Goal: Task Accomplishment & Management: Complete application form

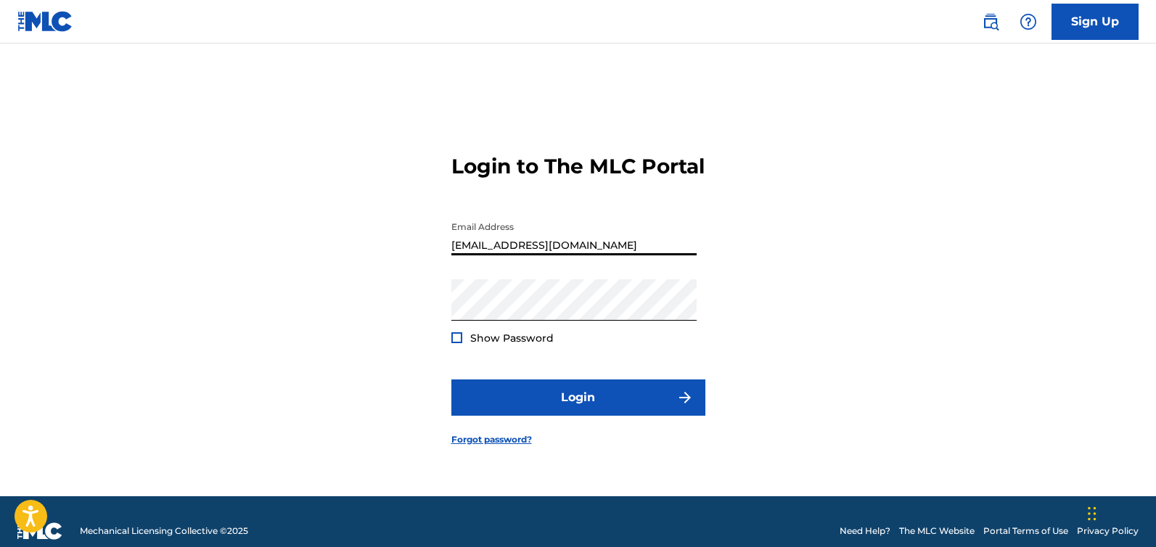
drag, startPoint x: 649, startPoint y: 257, endPoint x: 433, endPoint y: 254, distance: 216.3
click at [398, 260] on div "Login to The MLC Portal Email Address [EMAIL_ADDRESS][DOMAIN_NAME] Password Sho…" at bounding box center [578, 288] width 1016 height 417
paste input "cwest@candywest"
type input "[EMAIL_ADDRESS][DOMAIN_NAME]"
click at [345, 314] on div "Login to The MLC Portal Email Address [EMAIL_ADDRESS][DOMAIN_NAME] Password Sho…" at bounding box center [578, 288] width 1016 height 417
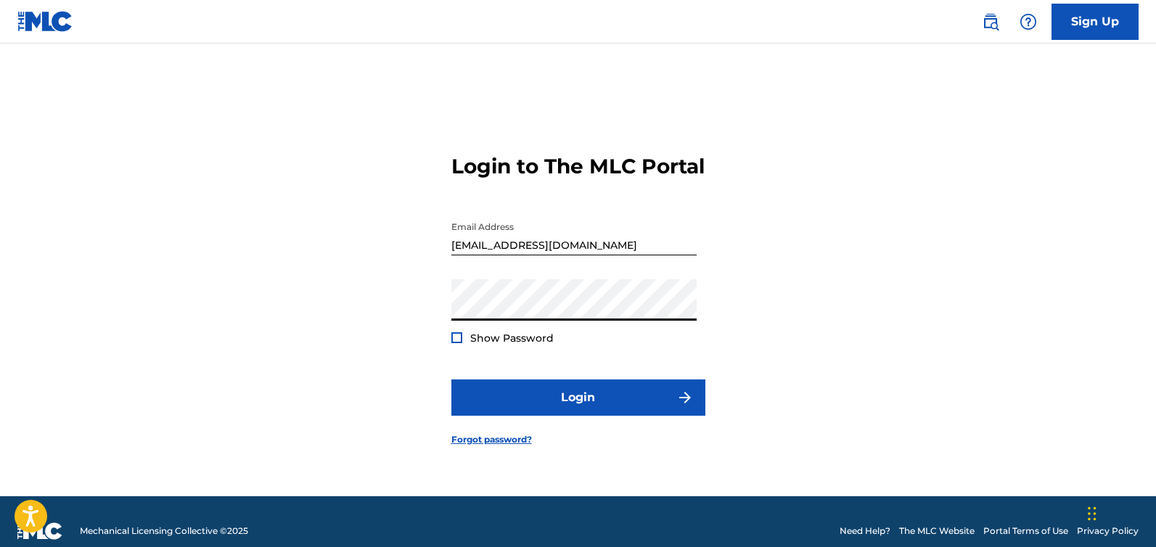
click at [430, 316] on div "Login to The MLC Portal Email Address [EMAIL_ADDRESS][DOMAIN_NAME] Password Sho…" at bounding box center [578, 288] width 1016 height 417
click at [351, 390] on div "Login to The MLC Portal Email Address [EMAIL_ADDRESS][DOMAIN_NAME] Password Sho…" at bounding box center [578, 288] width 1016 height 417
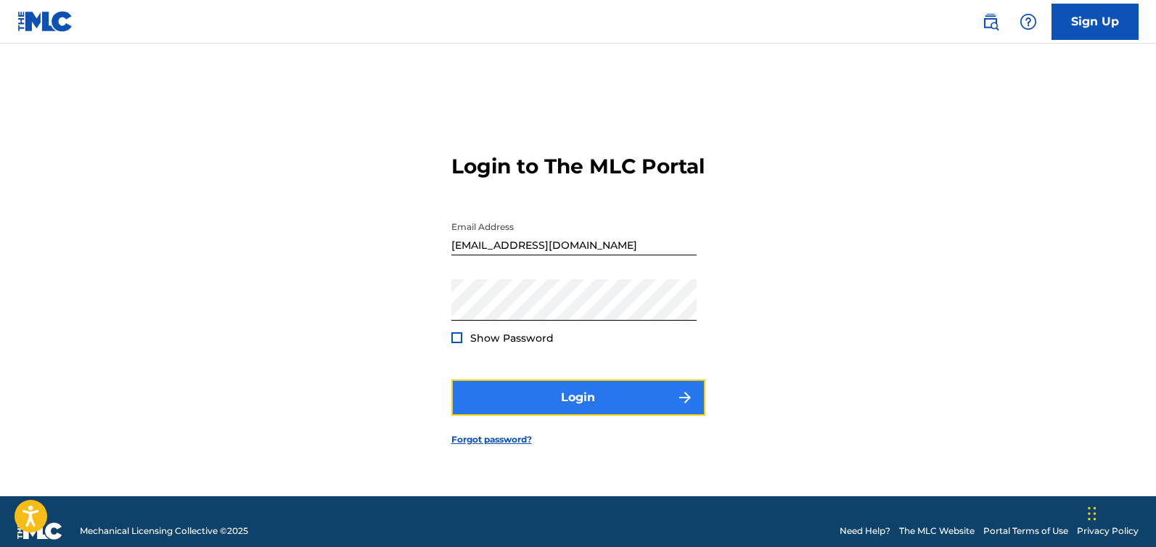
click at [587, 411] on button "Login" at bounding box center [578, 398] width 254 height 36
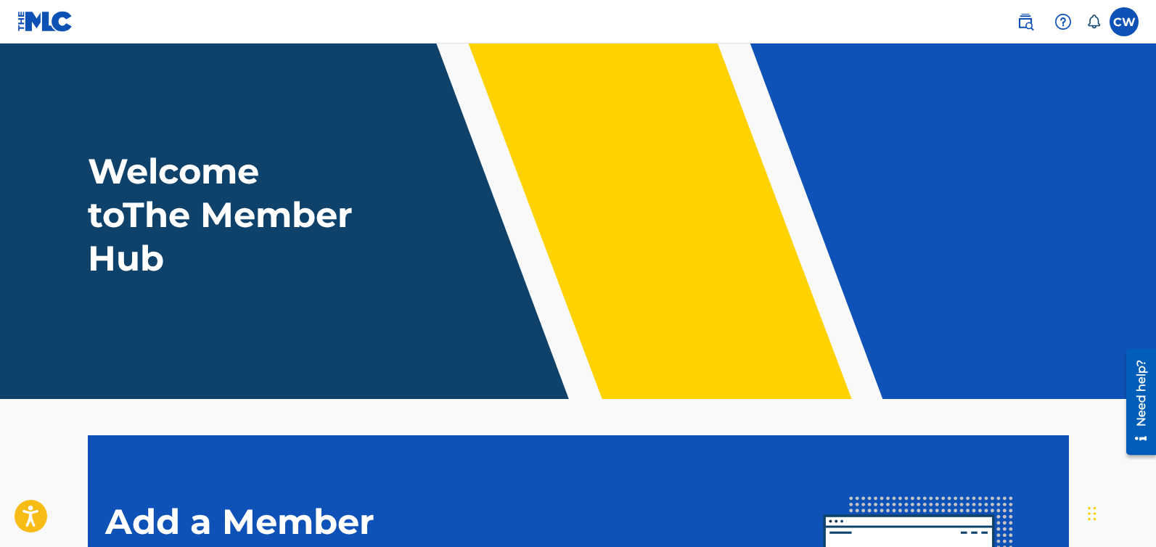
scroll to position [258, 0]
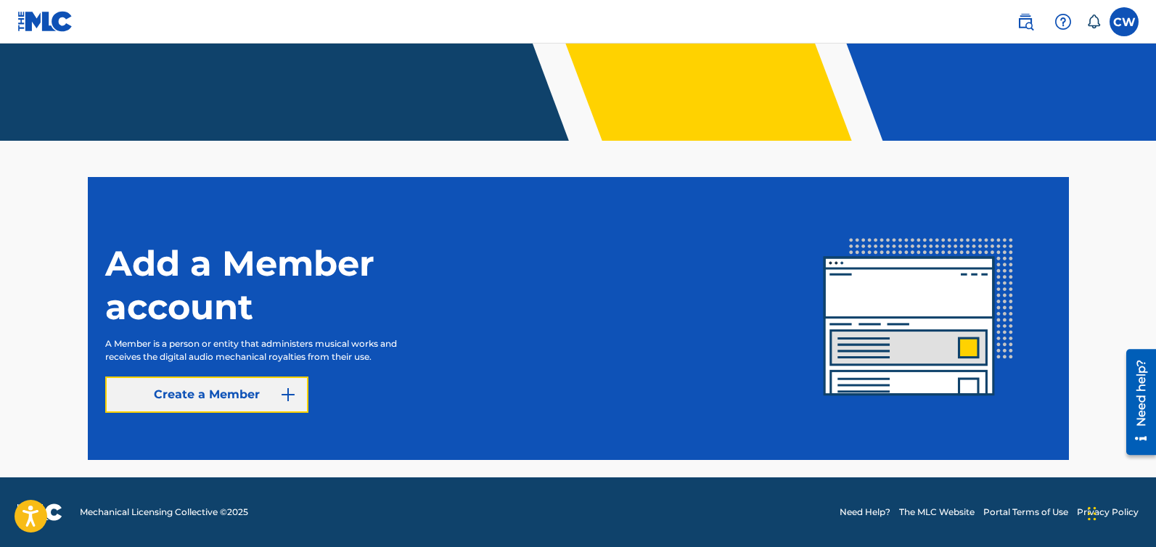
click at [218, 394] on link "Create a Member" at bounding box center [206, 395] width 203 height 36
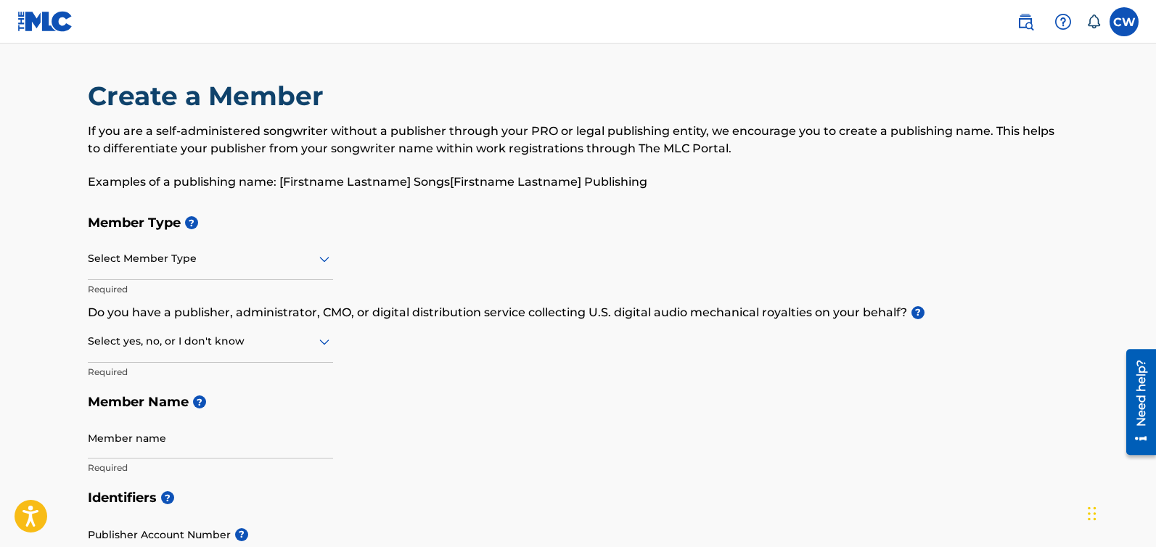
scroll to position [44, 0]
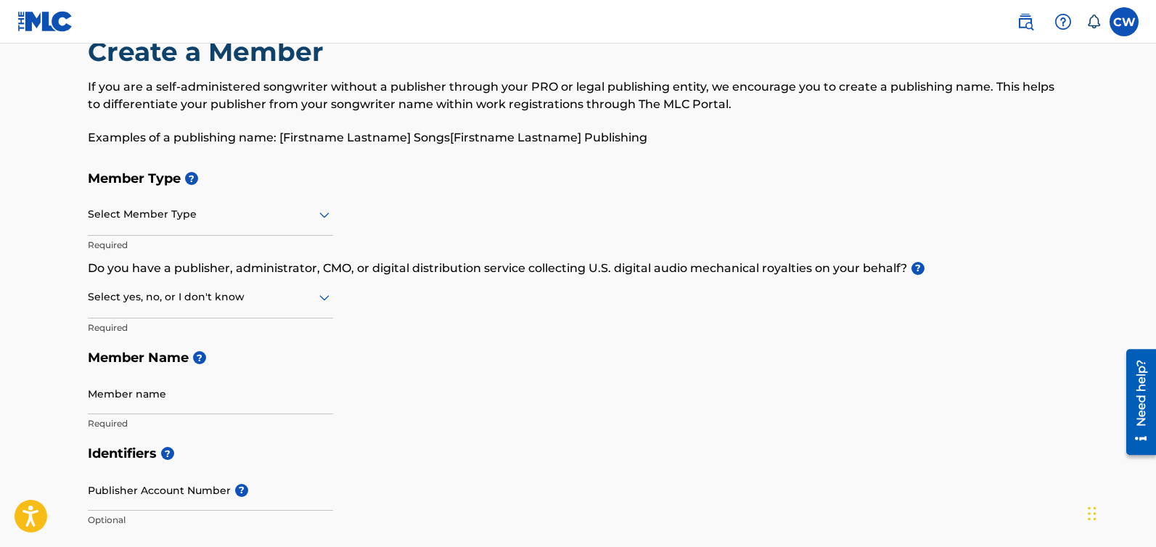
click at [299, 210] on div at bounding box center [210, 214] width 245 height 18
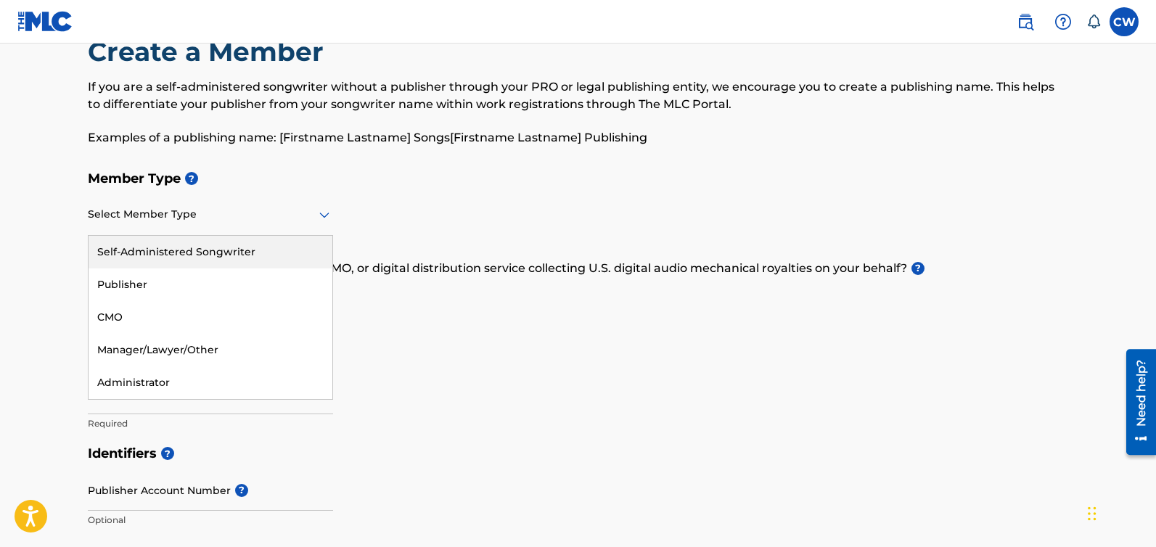
click at [198, 254] on div "Self-Administered Songwriter" at bounding box center [211, 252] width 244 height 33
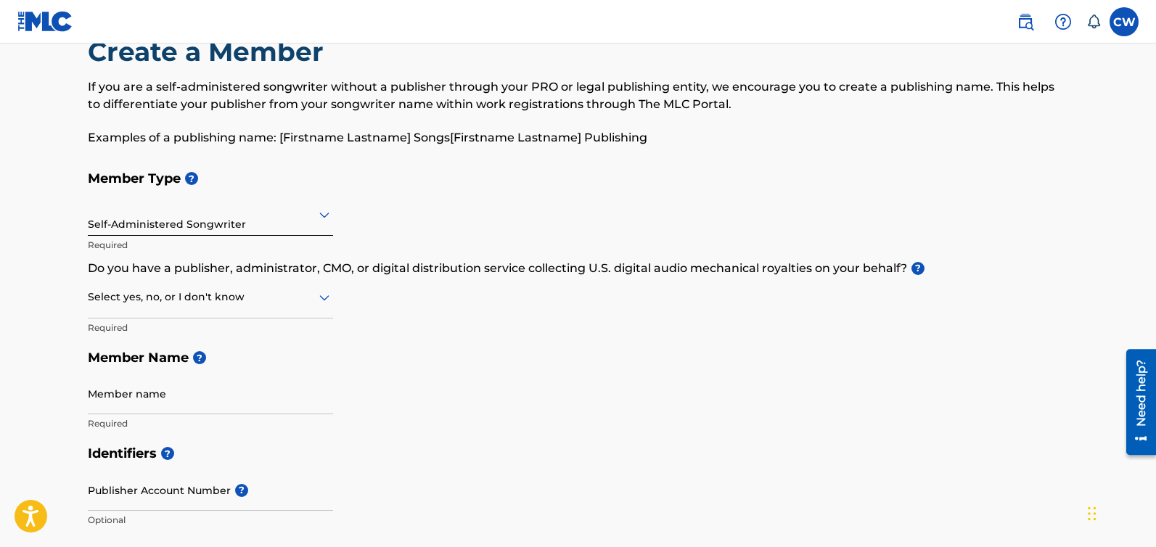
click at [320, 300] on icon at bounding box center [324, 297] width 17 height 17
click at [181, 390] on div "I don't know" at bounding box center [211, 400] width 244 height 33
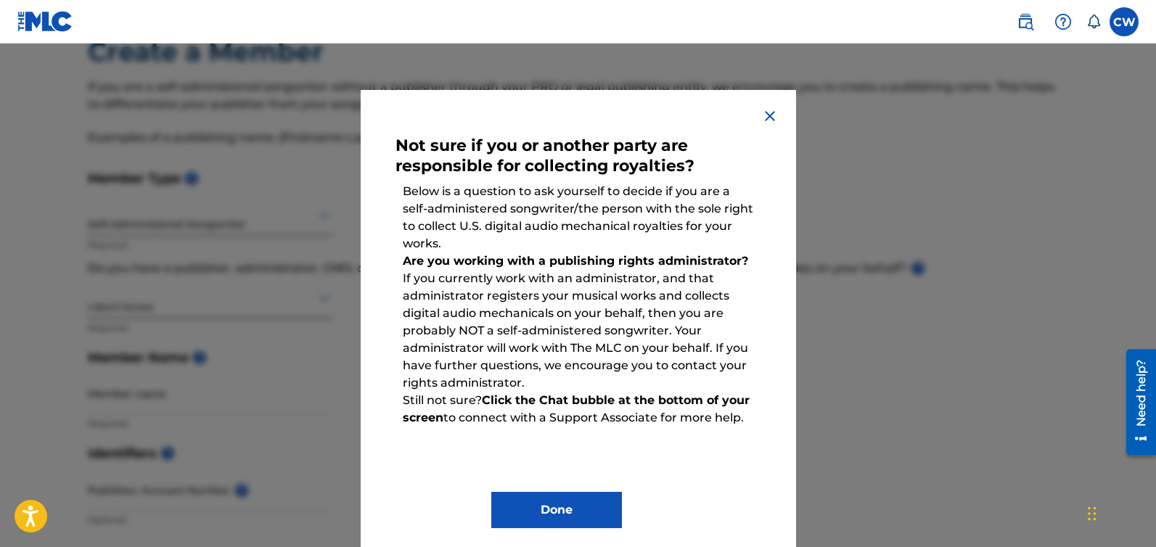
click at [182, 388] on div at bounding box center [578, 317] width 1156 height 547
click at [761, 115] on img at bounding box center [769, 115] width 17 height 17
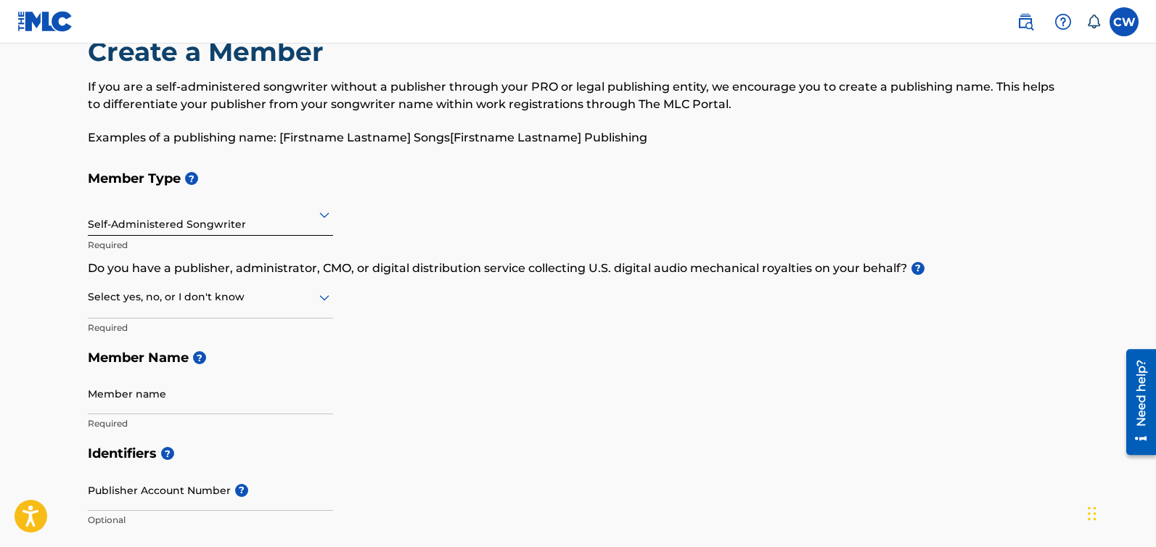
click at [282, 288] on div at bounding box center [210, 297] width 245 height 18
click at [165, 365] on div "No" at bounding box center [211, 367] width 244 height 33
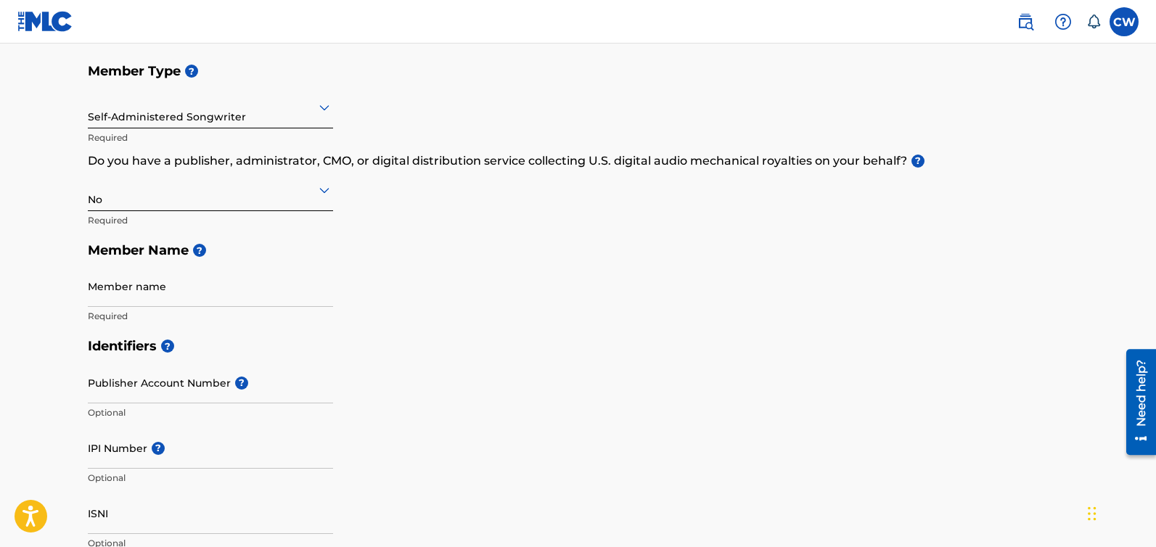
scroll to position [216, 0]
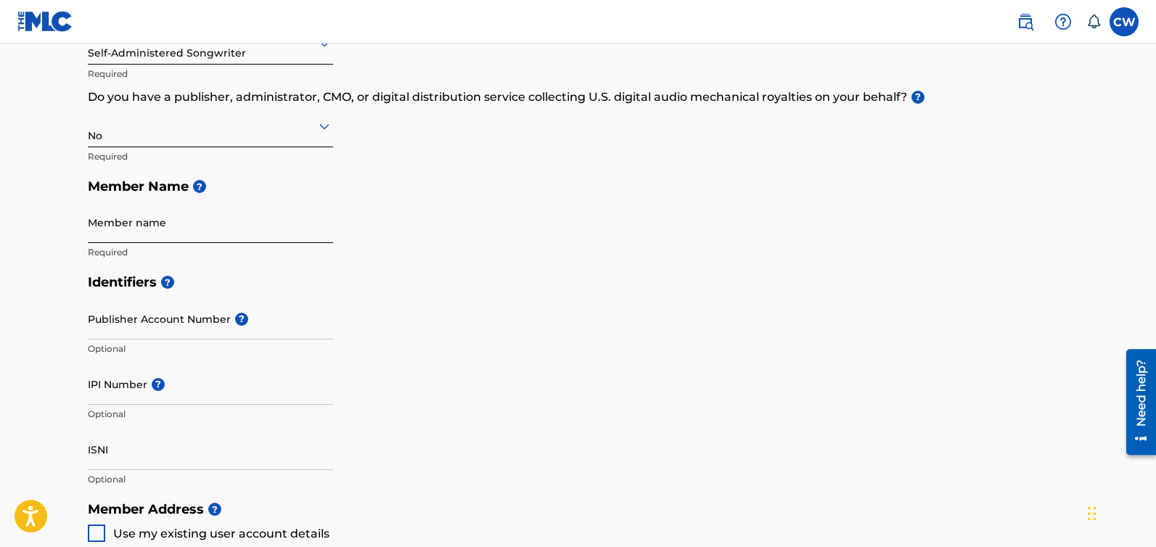
click at [233, 226] on input "Member name" at bounding box center [210, 222] width 245 height 41
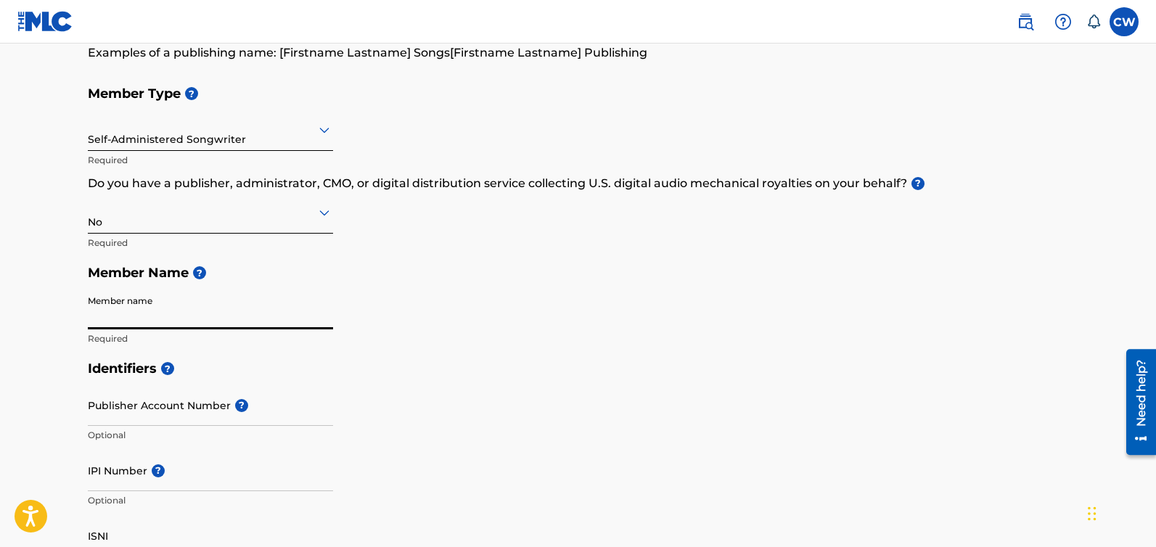
scroll to position [0, 0]
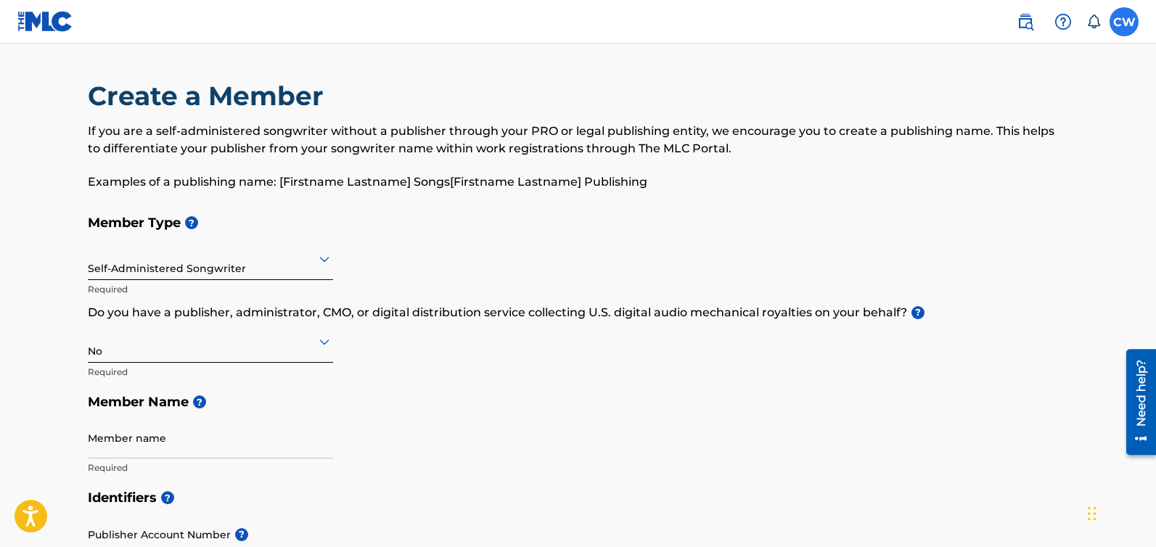
click at [1131, 28] on label at bounding box center [1124, 21] width 29 height 29
click at [1124, 22] on input "[PERSON_NAME] [EMAIL_ADDRESS][DOMAIN_NAME] Notification Preferences Profile Log…" at bounding box center [1124, 22] width 0 height 0
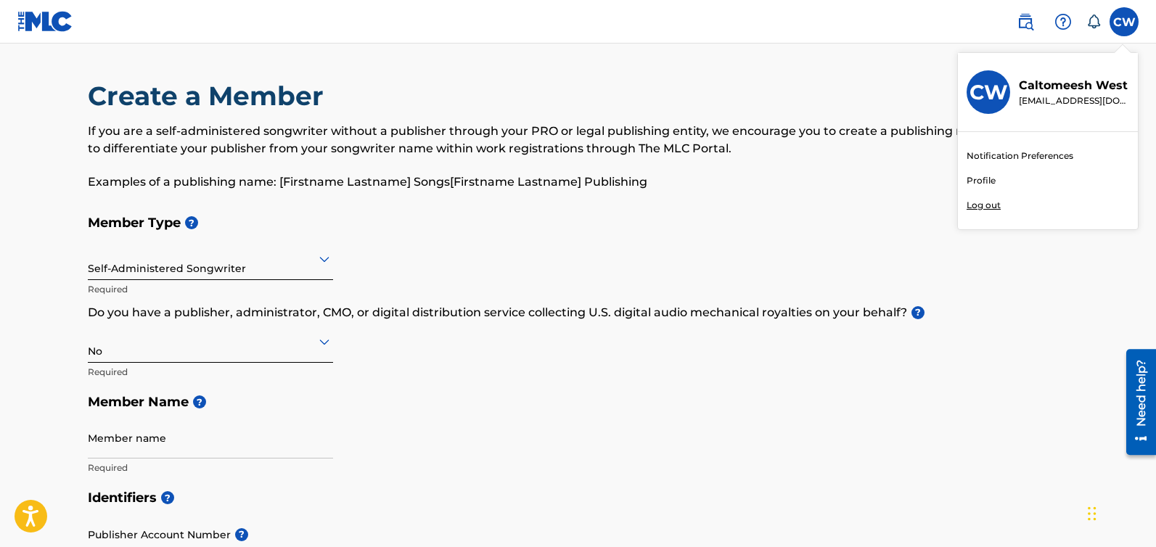
click at [990, 181] on link "Profile" at bounding box center [981, 180] width 29 height 13
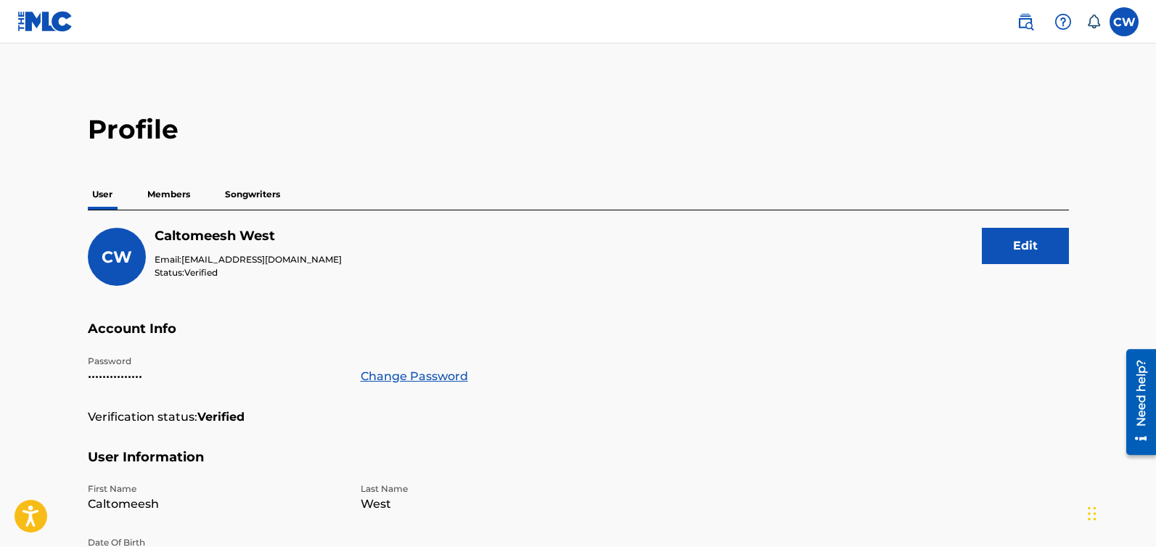
click at [32, 25] on img at bounding box center [45, 21] width 56 height 21
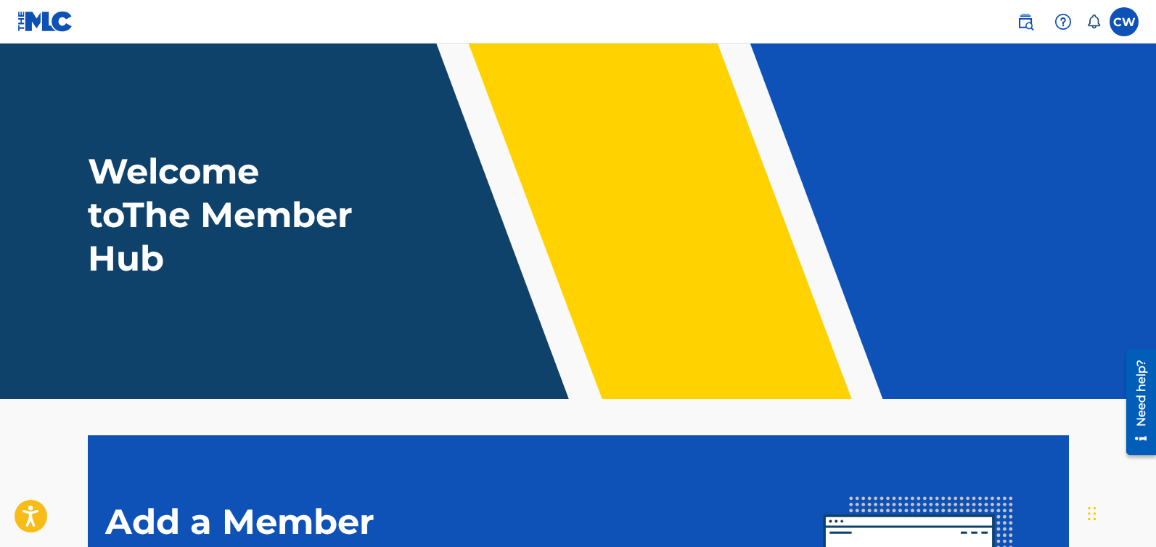
click at [33, 15] on img at bounding box center [45, 21] width 56 height 21
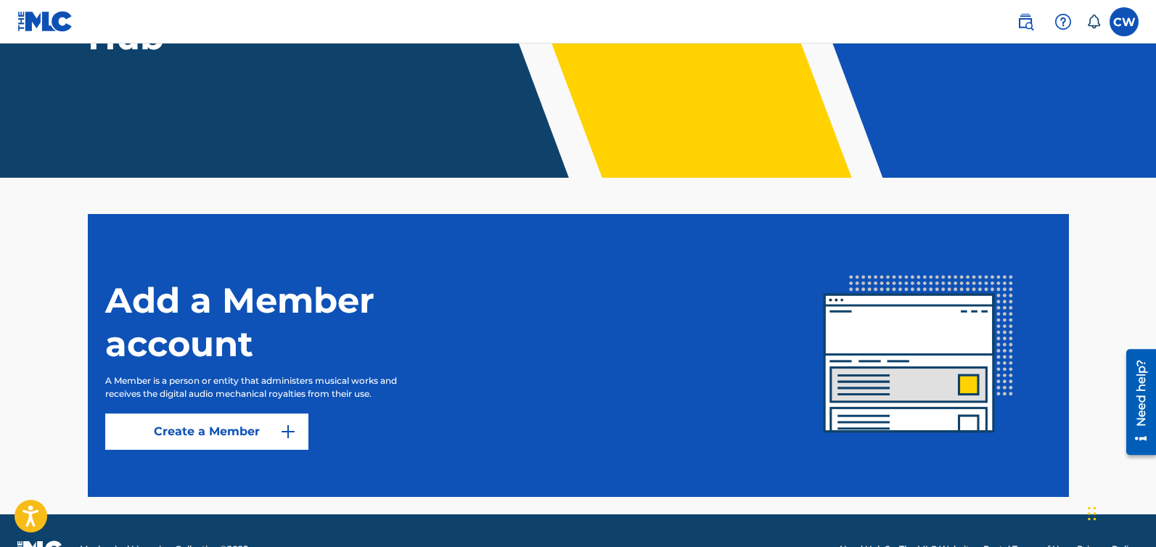
scroll to position [258, 0]
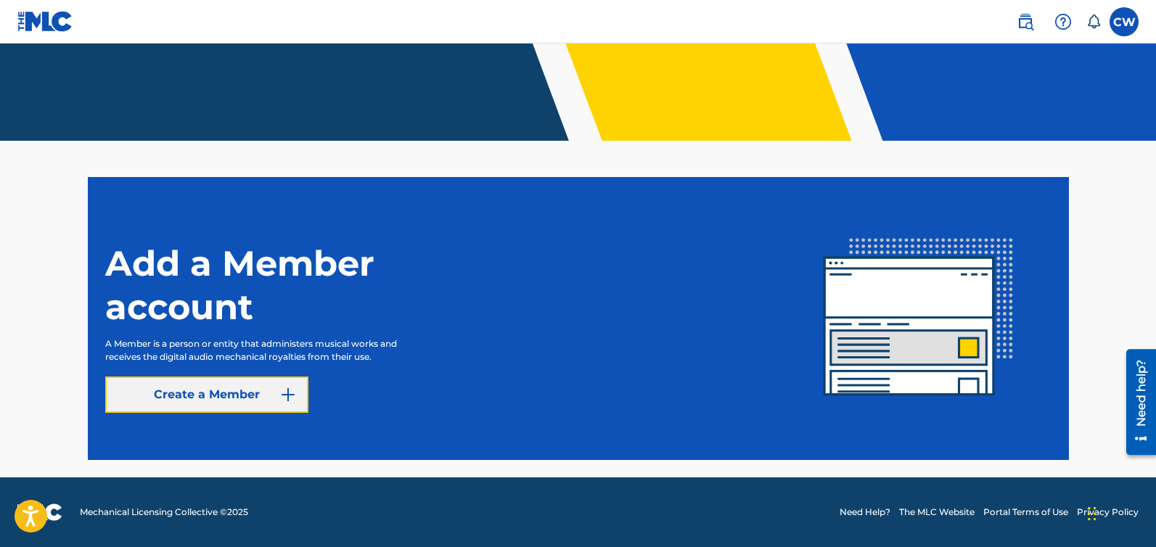
click at [256, 394] on link "Create a Member" at bounding box center [206, 395] width 203 height 36
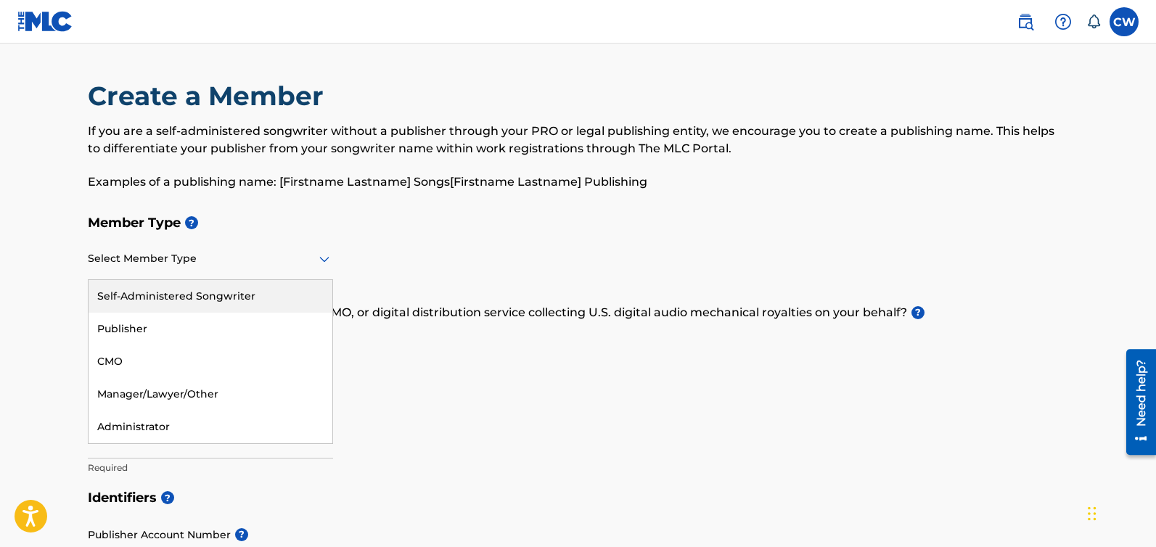
click at [284, 266] on div at bounding box center [210, 259] width 245 height 18
click at [212, 297] on div "Self-Administered Songwriter" at bounding box center [211, 296] width 244 height 33
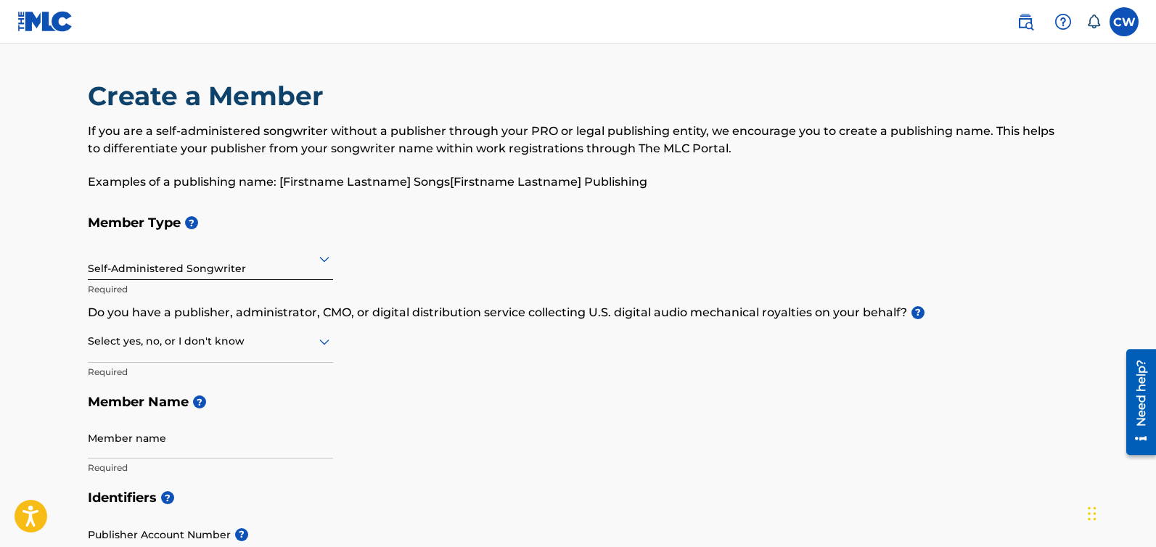
scroll to position [126, 0]
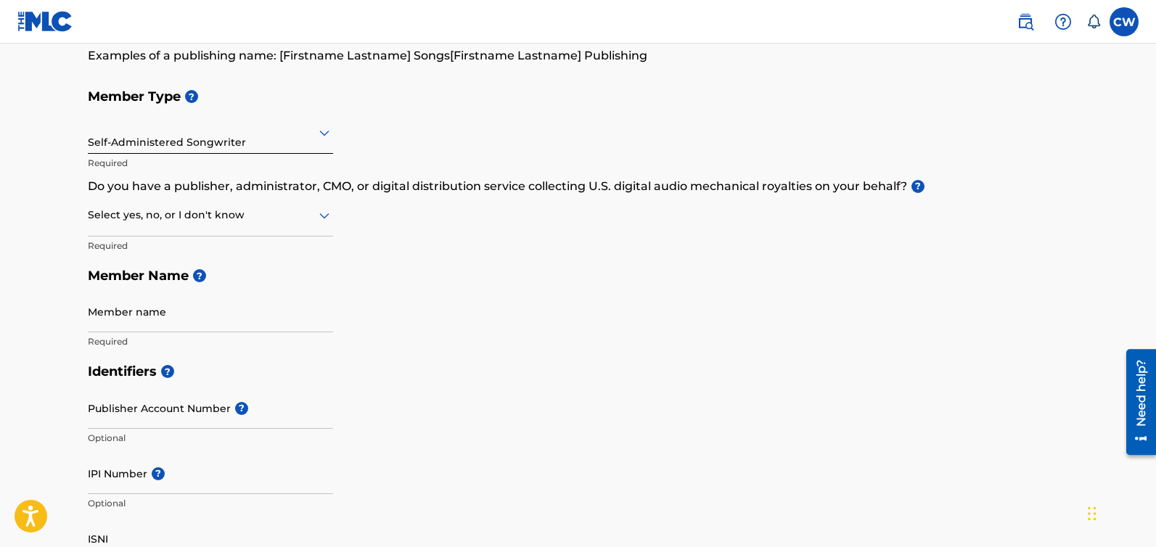
click at [210, 219] on div at bounding box center [210, 215] width 245 height 18
click at [126, 290] on div "No" at bounding box center [211, 285] width 244 height 33
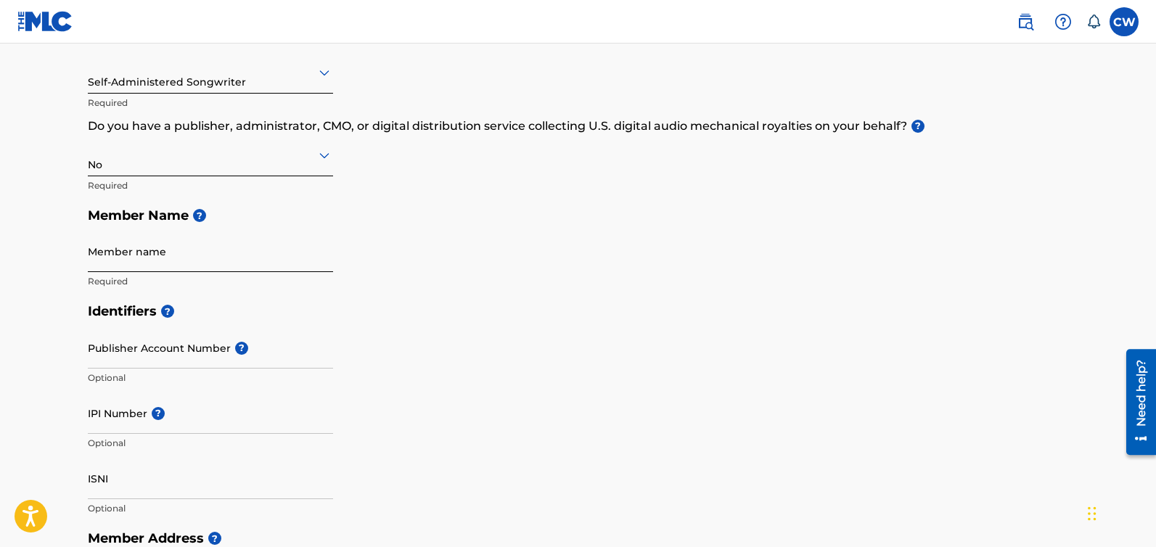
click at [142, 255] on input "Member name" at bounding box center [210, 251] width 245 height 41
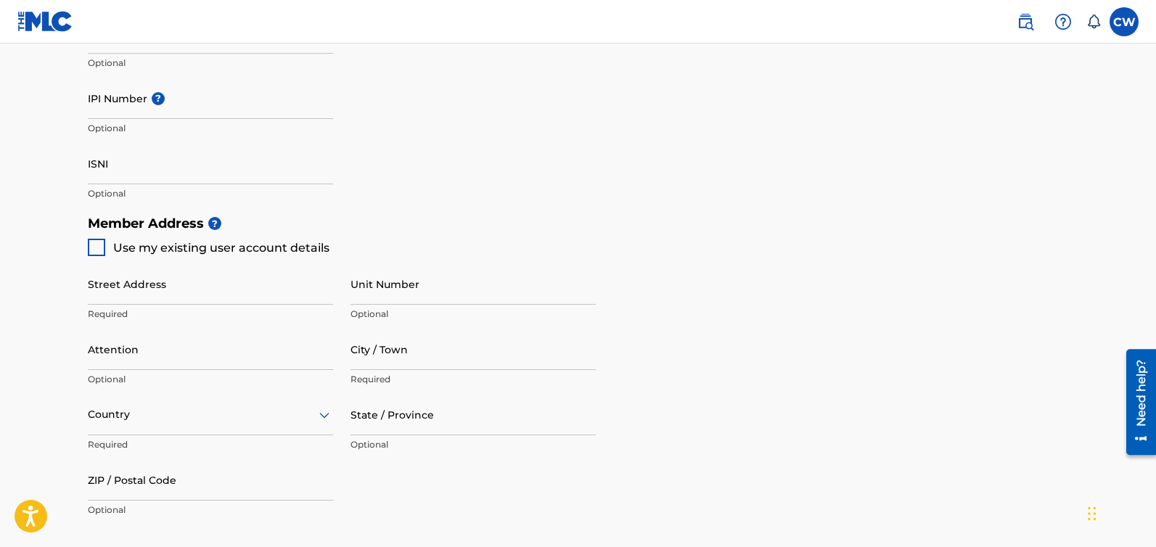
scroll to position [520, 0]
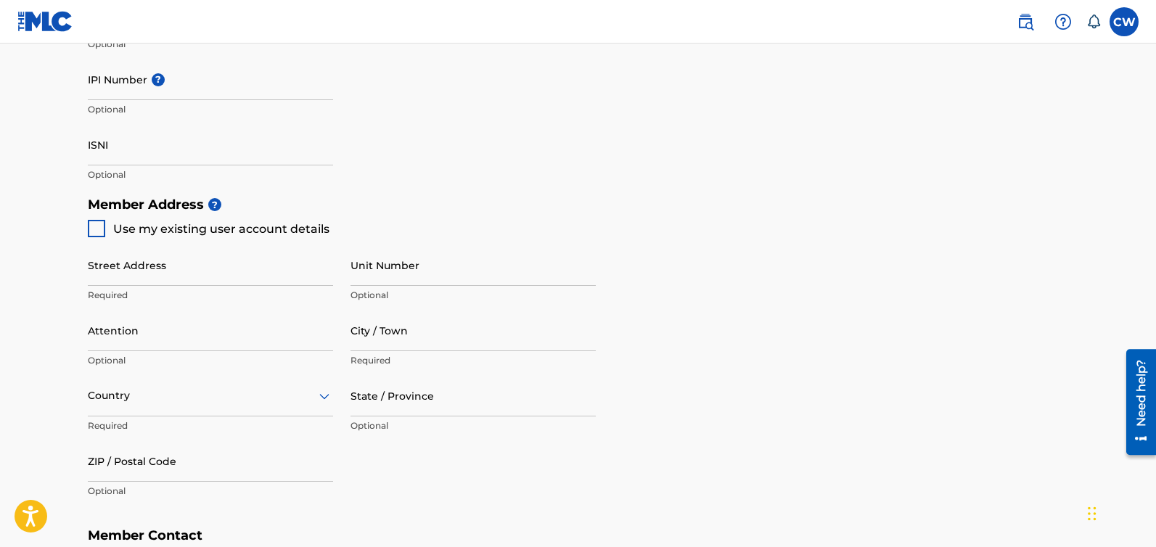
click at [92, 232] on div at bounding box center [96, 228] width 17 height 17
type input "[STREET_ADDRESS][PERSON_NAME]"
type input "Harvest"
type input "35749"
type input "214"
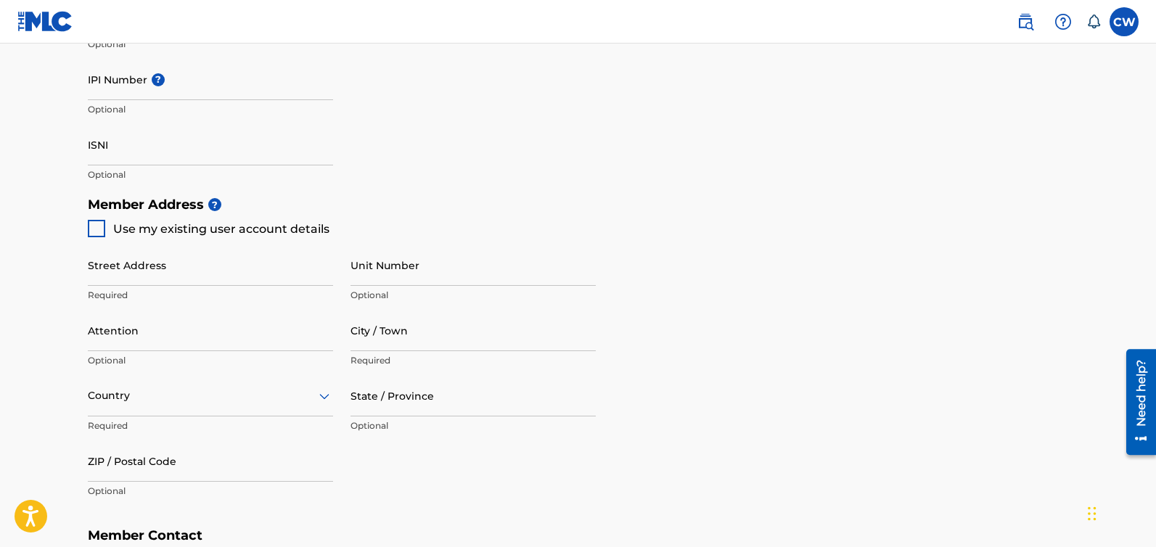
type input "7188279"
type input "[EMAIL_ADDRESS][DOMAIN_NAME]"
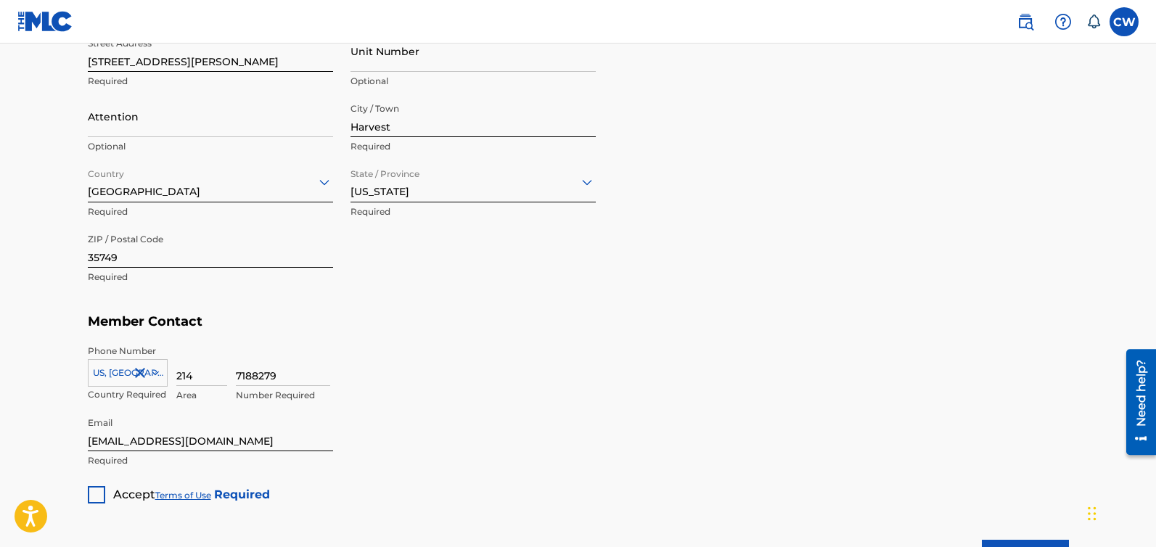
scroll to position [763, 0]
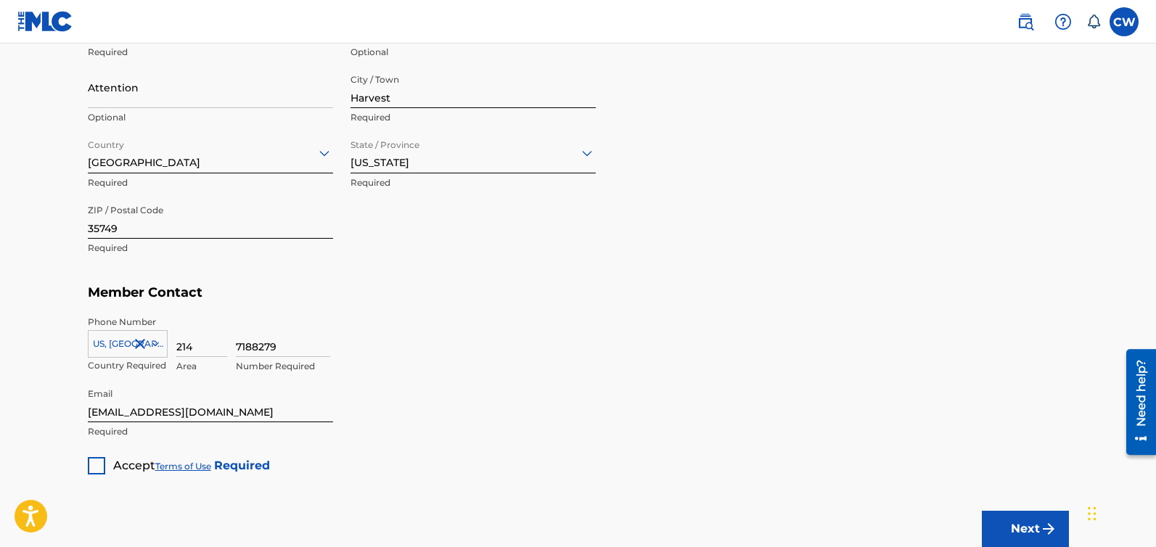
click at [96, 467] on div at bounding box center [96, 465] width 17 height 17
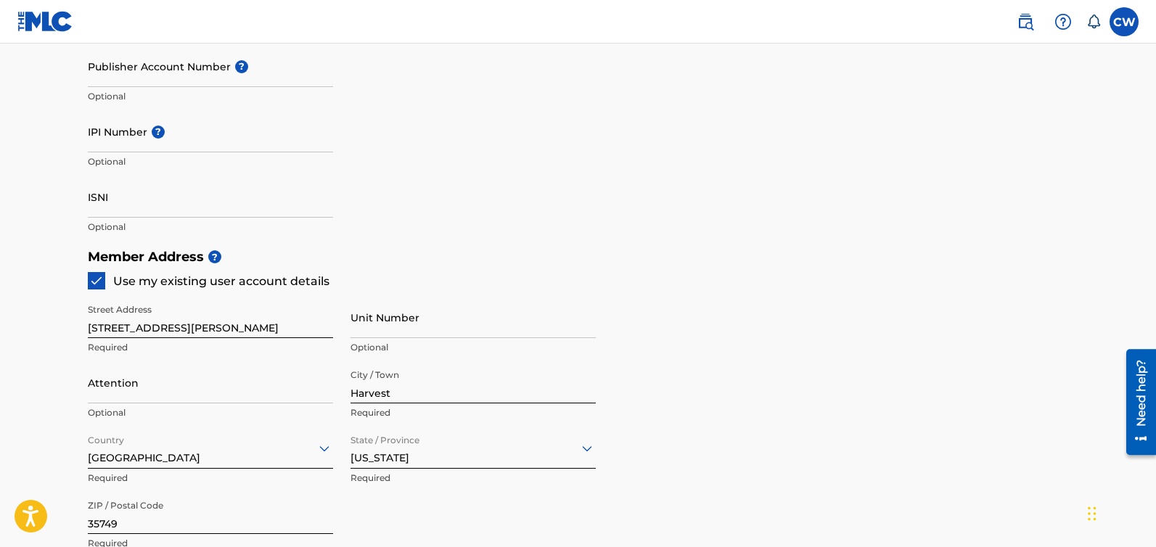
scroll to position [163, 0]
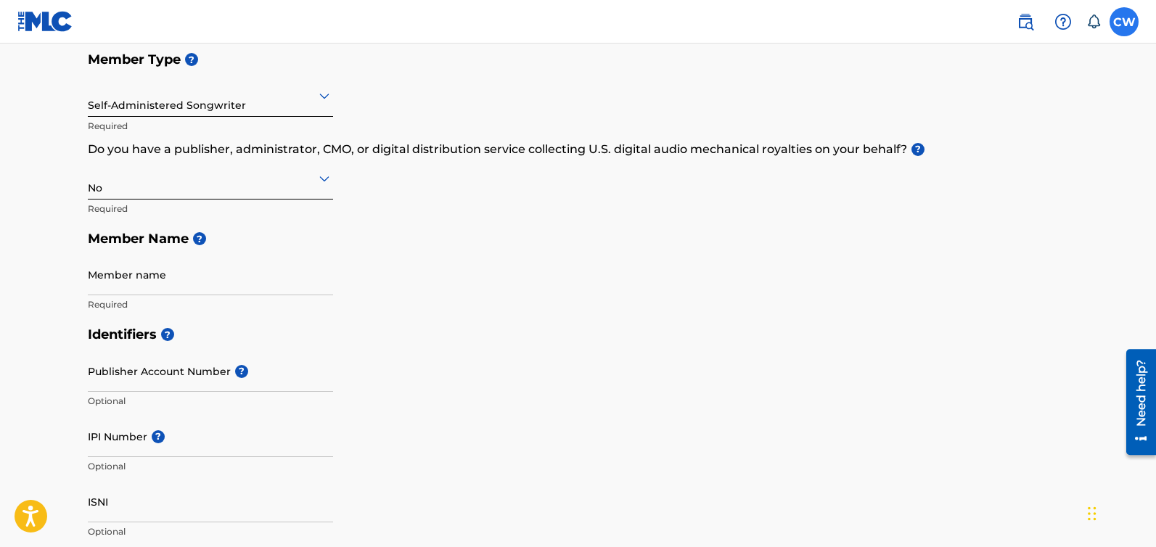
click at [1128, 24] on label at bounding box center [1124, 21] width 29 height 29
click at [1124, 22] on input "[PERSON_NAME] [EMAIL_ADDRESS][DOMAIN_NAME] Notification Preferences Profile Log…" at bounding box center [1124, 22] width 0 height 0
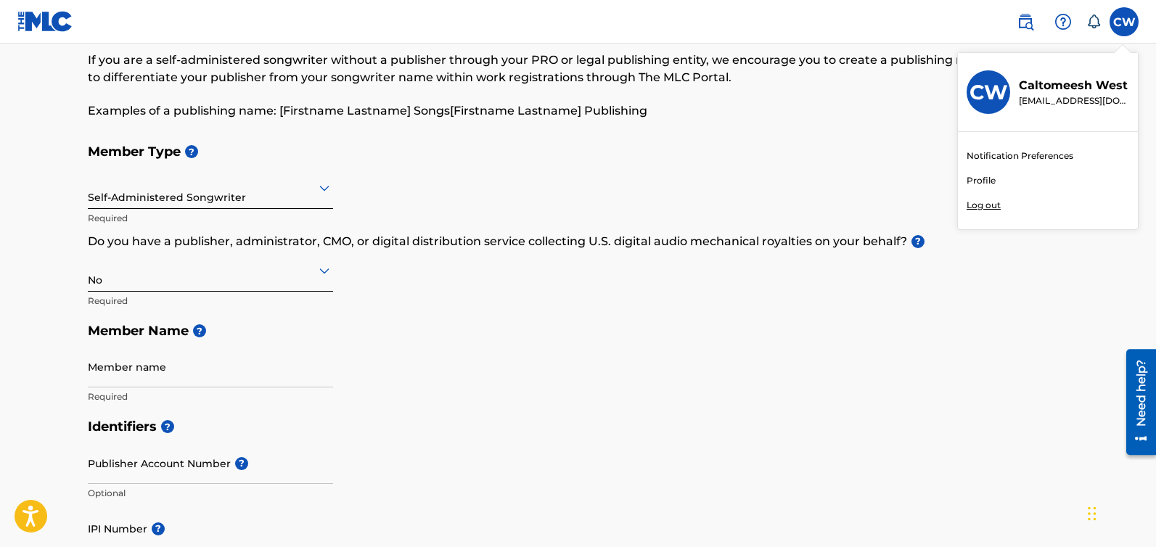
scroll to position [0, 0]
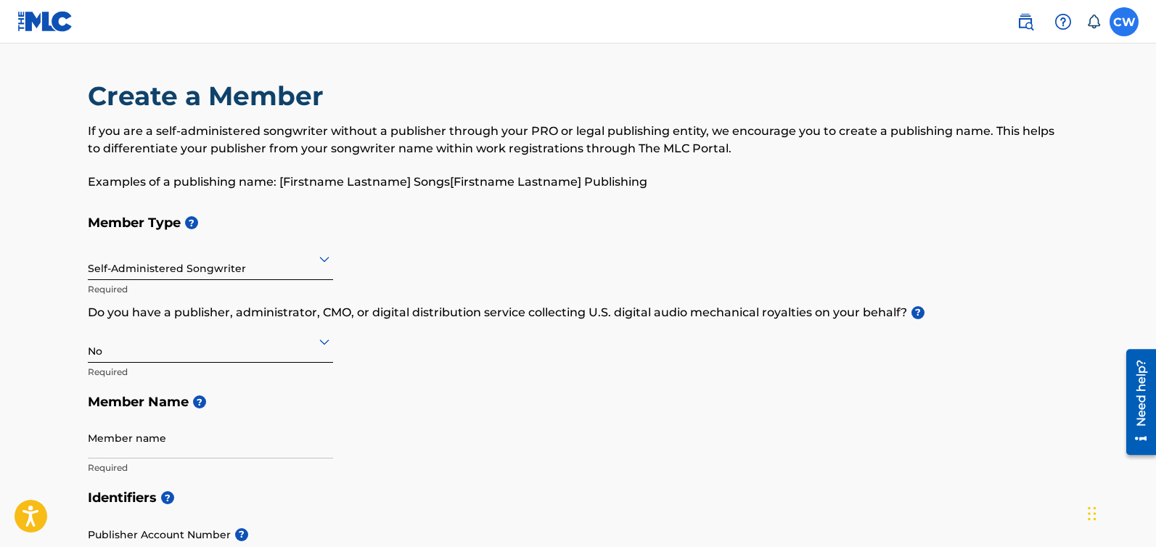
click at [1123, 28] on div "CW [PERSON_NAME] [EMAIL_ADDRESS][DOMAIN_NAME] Notification Preferences Profile …" at bounding box center [1124, 21] width 29 height 29
click at [1123, 28] on label at bounding box center [1124, 21] width 29 height 29
click at [1124, 22] on input "[PERSON_NAME] [EMAIL_ADDRESS][DOMAIN_NAME] Notification Preferences Profile Log…" at bounding box center [1124, 22] width 0 height 0
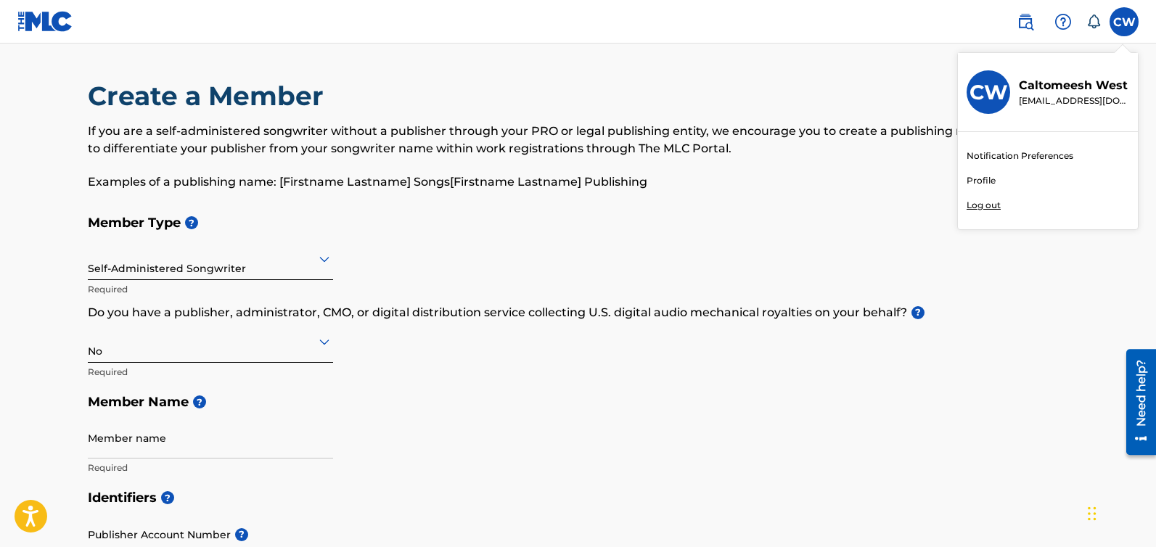
click at [1076, 87] on p "Caltomeesh West" at bounding box center [1074, 85] width 110 height 17
click at [1124, 22] on input "[PERSON_NAME] [EMAIL_ADDRESS][DOMAIN_NAME] Notification Preferences Profile Log…" at bounding box center [1124, 22] width 0 height 0
drag, startPoint x: 1132, startPoint y: 83, endPoint x: 1078, endPoint y: 87, distance: 54.5
click at [1078, 87] on div "[PERSON_NAME] [EMAIL_ADDRESS][DOMAIN_NAME]" at bounding box center [1048, 92] width 180 height 79
click at [1124, 22] on input "[PERSON_NAME] [EMAIL_ADDRESS][DOMAIN_NAME] Notification Preferences Profile Log…" at bounding box center [1124, 22] width 0 height 0
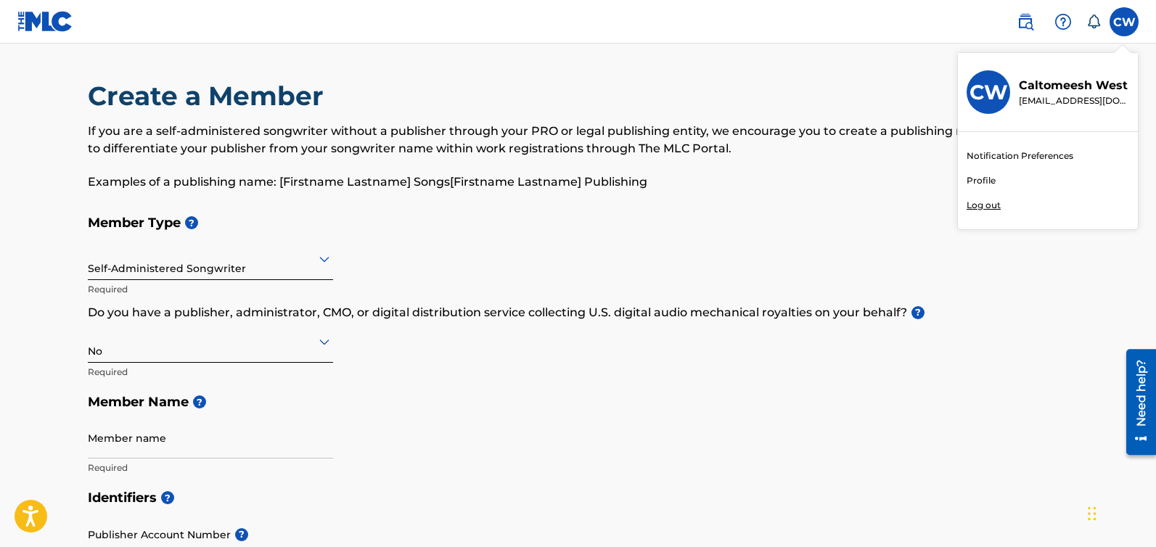
drag, startPoint x: 1077, startPoint y: 86, endPoint x: 1041, endPoint y: 90, distance: 35.7
click at [1041, 90] on p "Caltomeesh West" at bounding box center [1074, 85] width 110 height 17
click at [1124, 22] on input "[PERSON_NAME] [EMAIL_ADDRESS][DOMAIN_NAME] Notification Preferences Profile Log…" at bounding box center [1124, 22] width 0 height 0
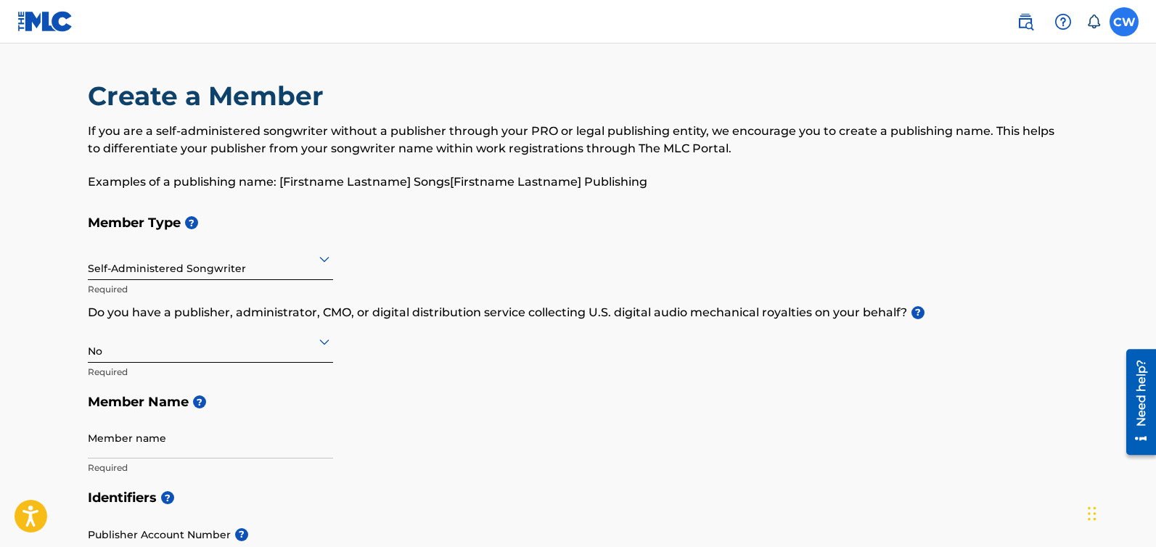
click at [1128, 25] on div "CW [PERSON_NAME] [EMAIL_ADDRESS][DOMAIN_NAME] Notification Preferences Profile …" at bounding box center [1124, 21] width 29 height 29
click at [1128, 25] on label at bounding box center [1124, 21] width 29 height 29
click at [1124, 22] on input "[PERSON_NAME] [EMAIL_ADDRESS][DOMAIN_NAME] Notification Preferences Profile Log…" at bounding box center [1124, 22] width 0 height 0
click at [1126, 22] on div "CW [PERSON_NAME] [EMAIL_ADDRESS][DOMAIN_NAME] Notification Preferences Profile …" at bounding box center [1124, 21] width 29 height 29
click at [1127, 21] on label at bounding box center [1124, 21] width 29 height 29
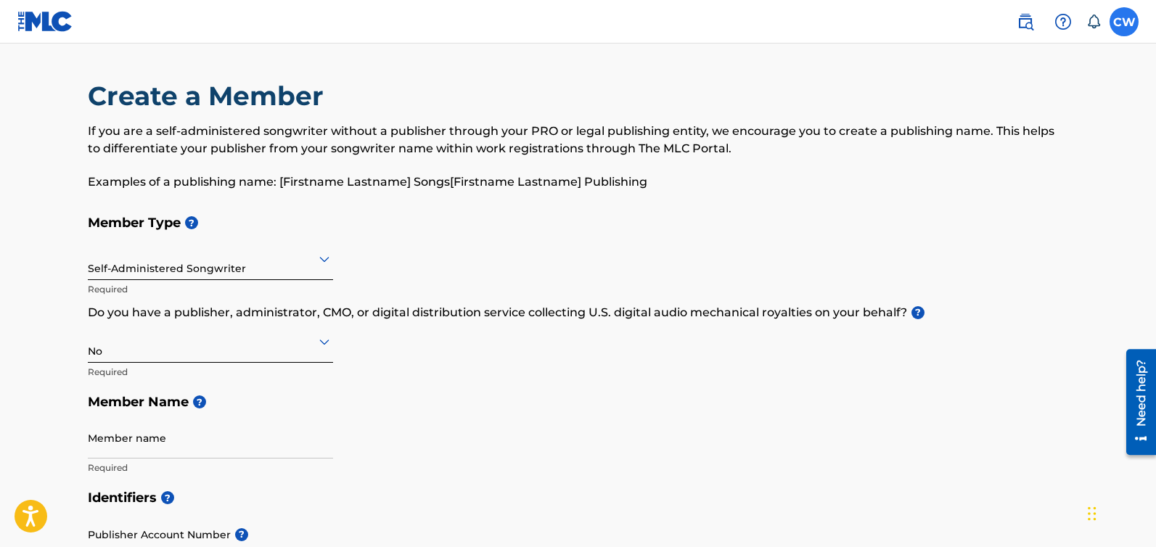
click at [1124, 22] on input "[PERSON_NAME] [EMAIL_ADDRESS][DOMAIN_NAME] Notification Preferences Profile Log…" at bounding box center [1124, 22] width 0 height 0
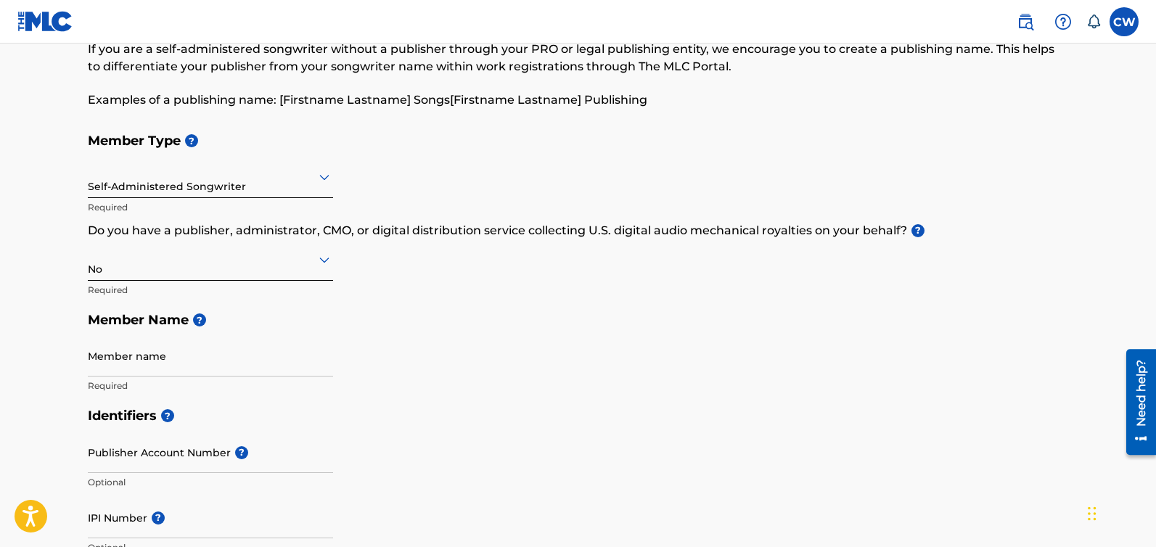
scroll to position [228, 0]
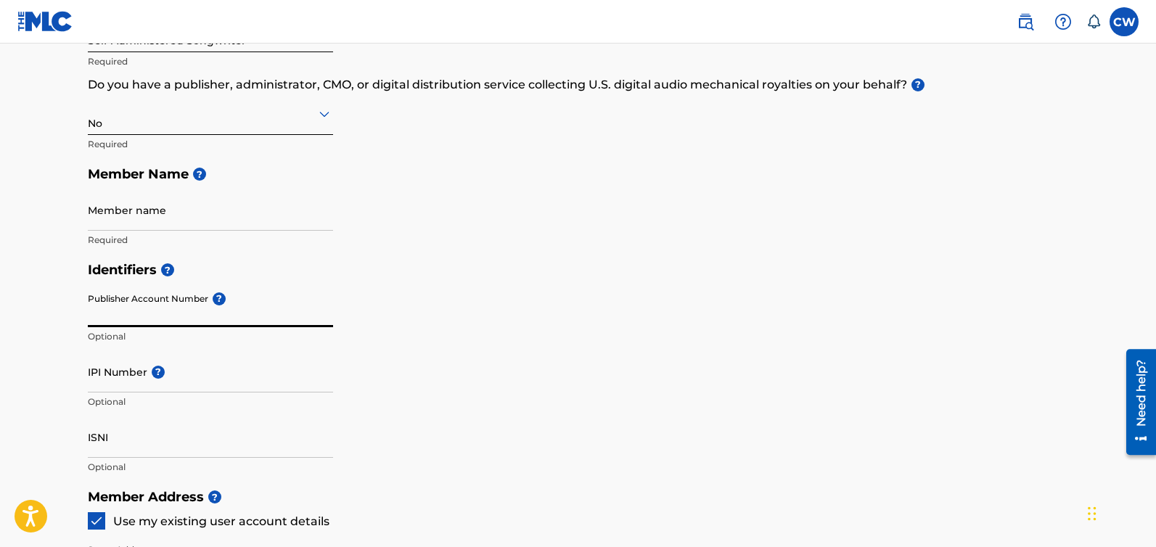
click at [147, 310] on input "Publisher Account Number ?" at bounding box center [210, 306] width 245 height 41
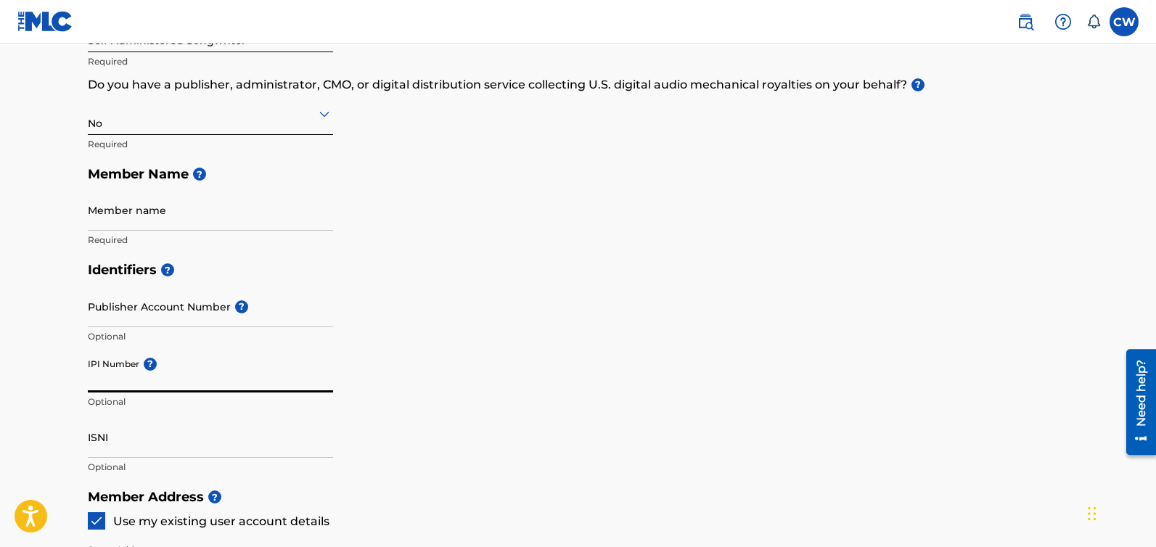
click at [138, 385] on input "IPI Number ?" at bounding box center [210, 371] width 245 height 41
paste input "812757533"
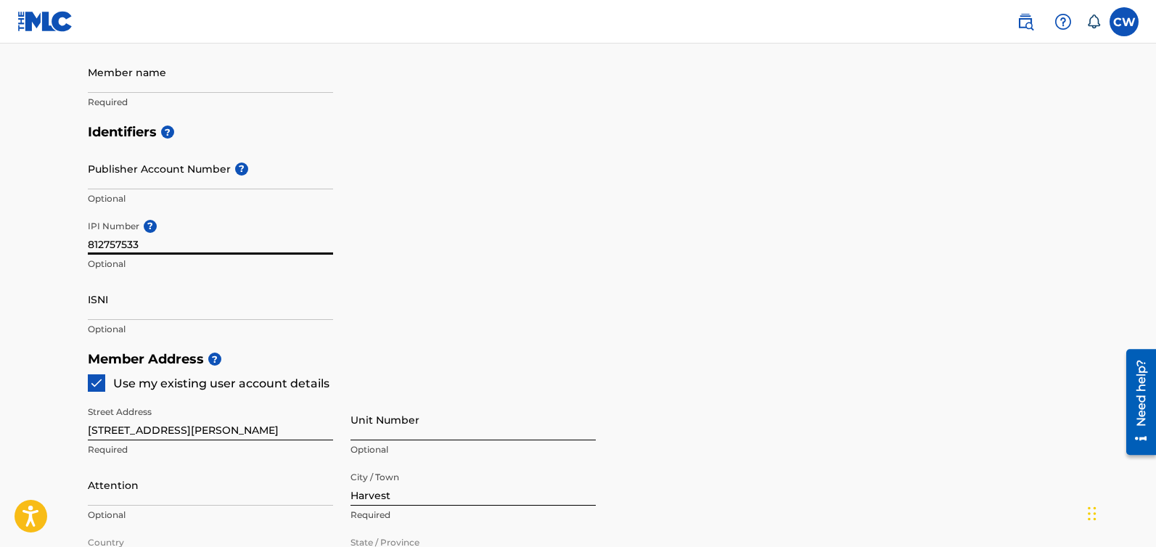
scroll to position [315, 0]
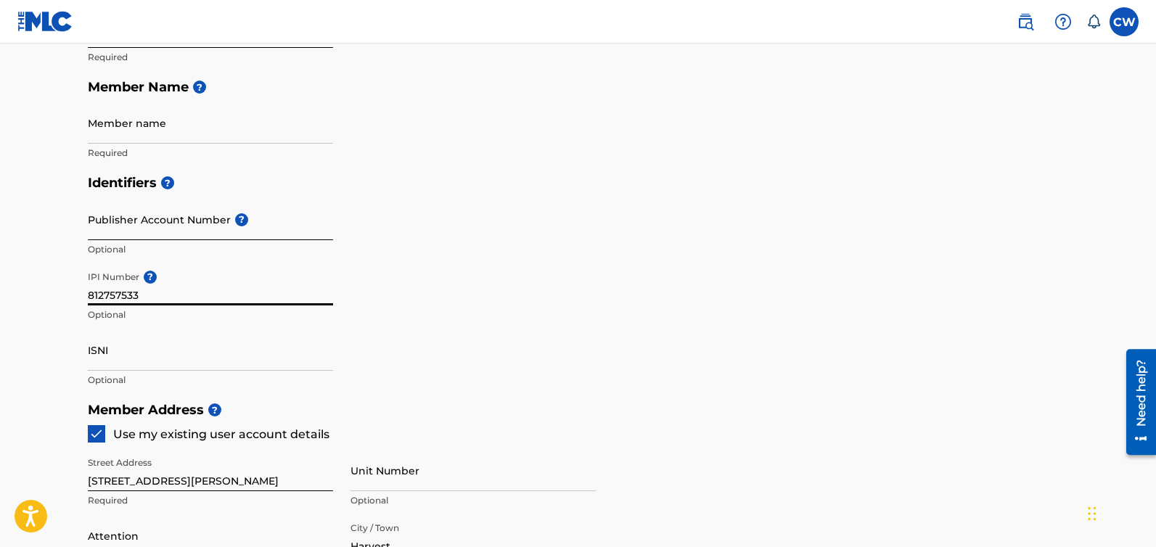
type input "812757533"
click at [154, 229] on input "Publisher Account Number ?" at bounding box center [210, 219] width 245 height 41
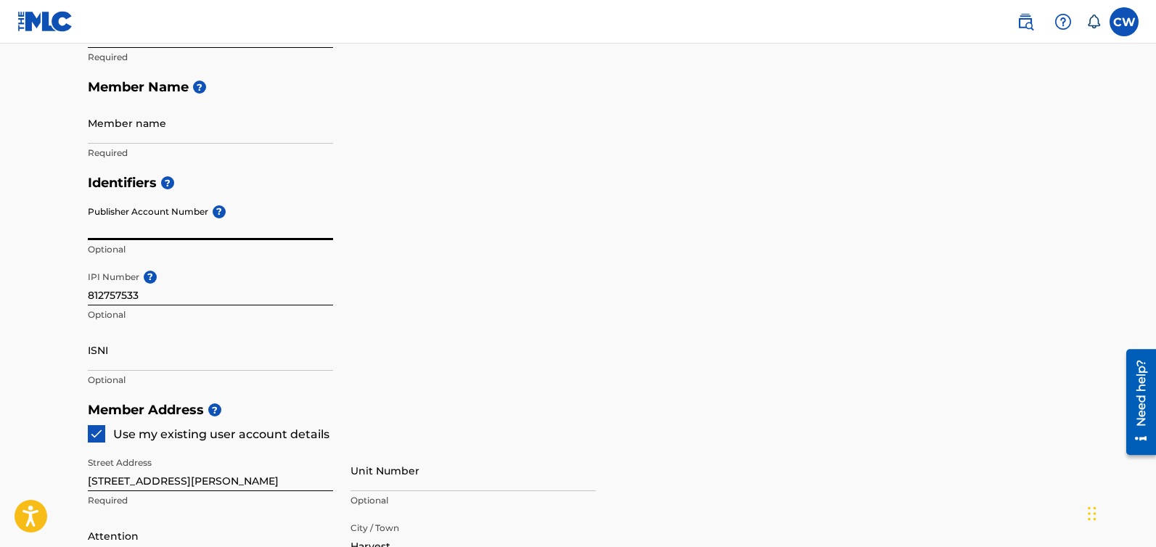
paste input "Candy Land Melodies"
type input "Candy Land Melodies"
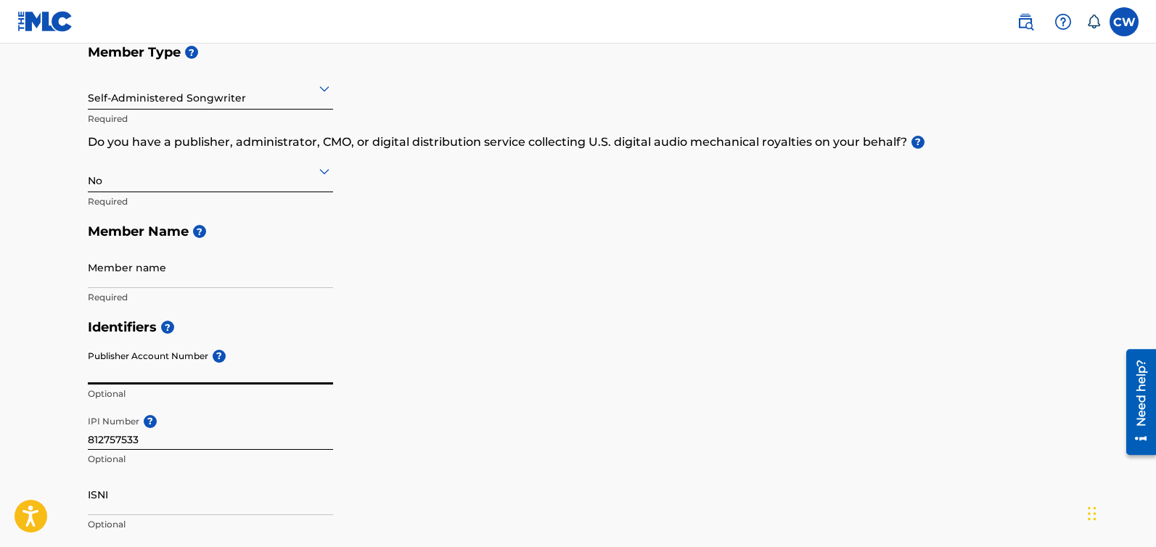
scroll to position [126, 0]
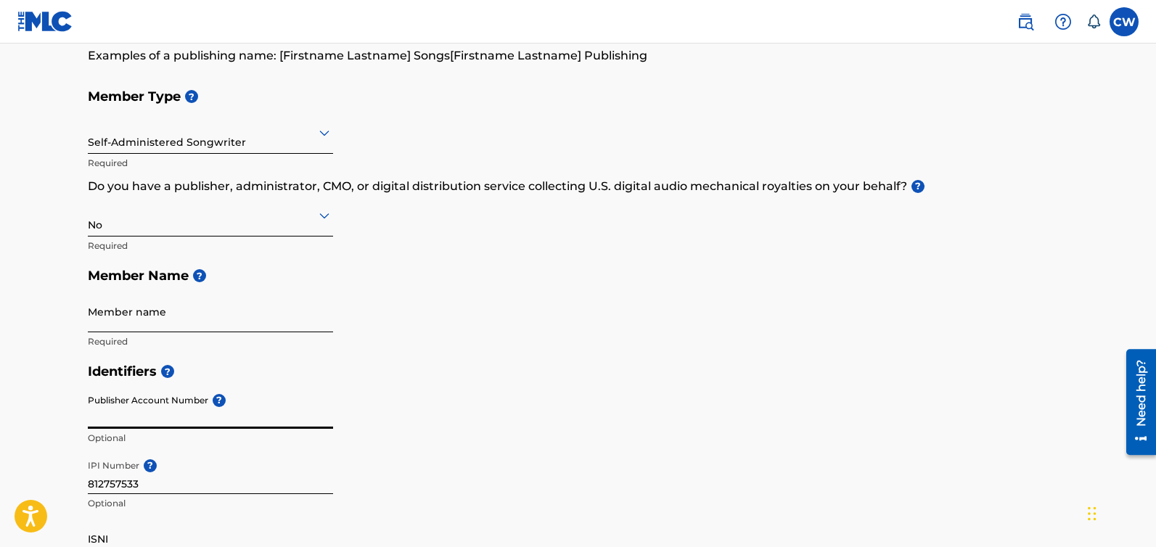
click at [228, 314] on input "Member name" at bounding box center [210, 311] width 245 height 41
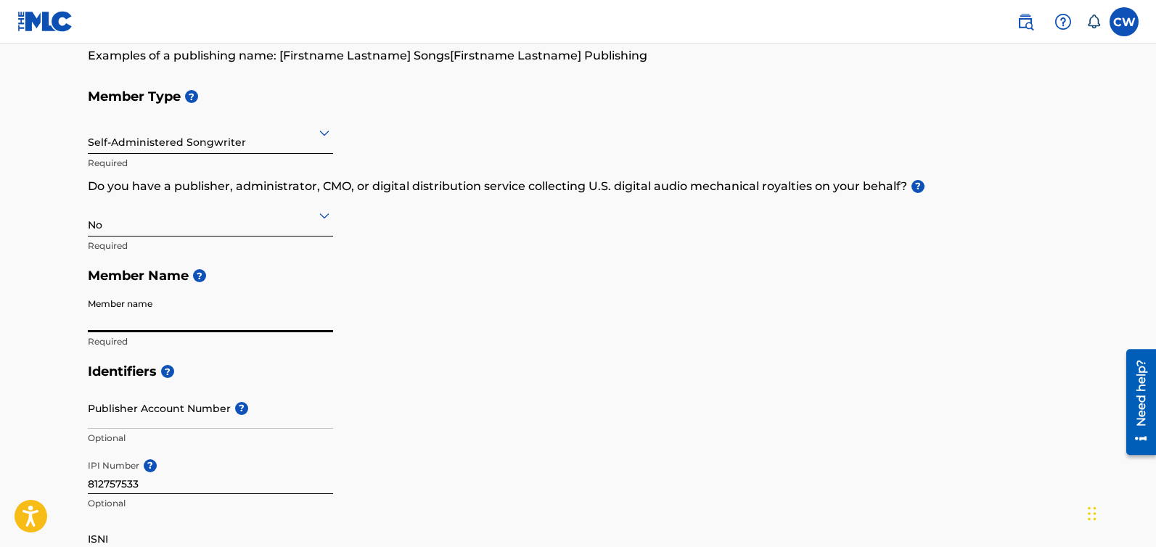
paste input "caltomeesh"
click at [96, 324] on input "caltomeesh" at bounding box center [210, 311] width 245 height 41
click at [91, 319] on input "caltomeesh" at bounding box center [210, 311] width 245 height 41
click at [217, 315] on input "Caltomeesh" at bounding box center [210, 311] width 245 height 41
click at [214, 318] on input "Caltomeesh" at bounding box center [210, 311] width 245 height 41
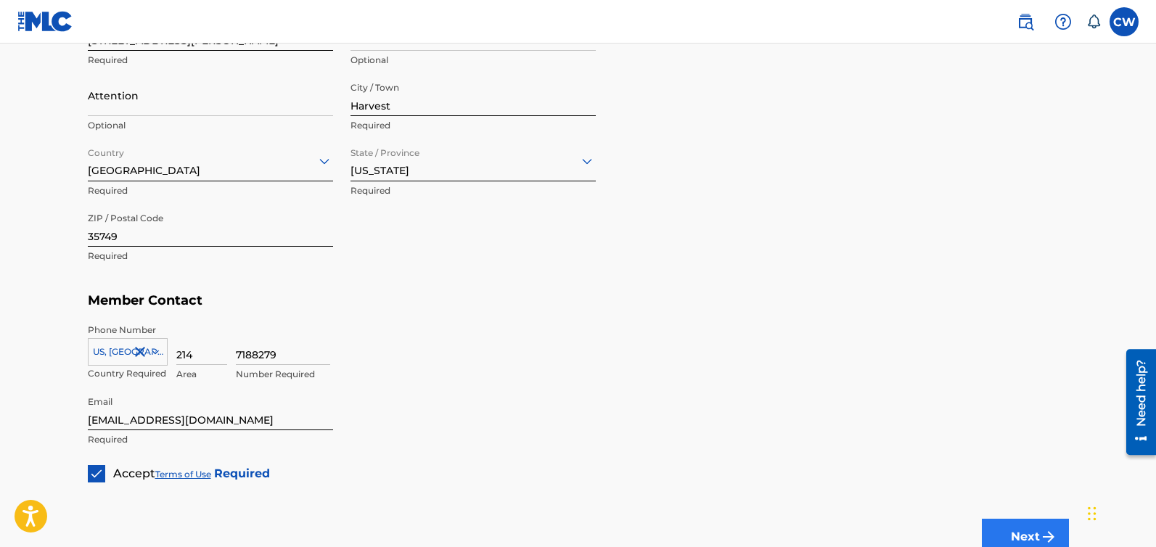
scroll to position [869, 0]
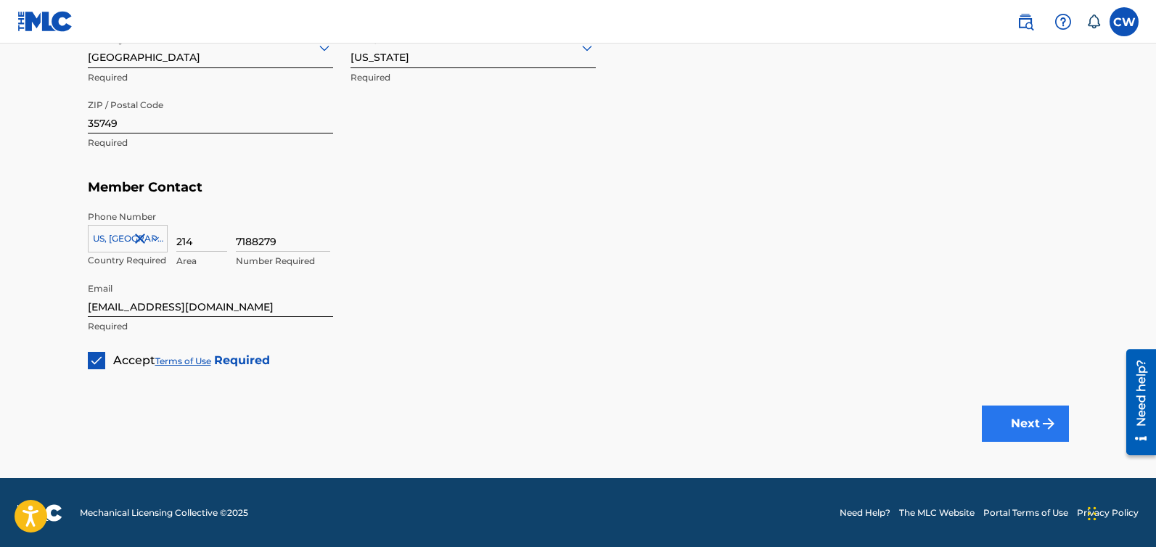
type input "Caltomeesh West"
click at [1023, 430] on button "Next" at bounding box center [1025, 424] width 87 height 36
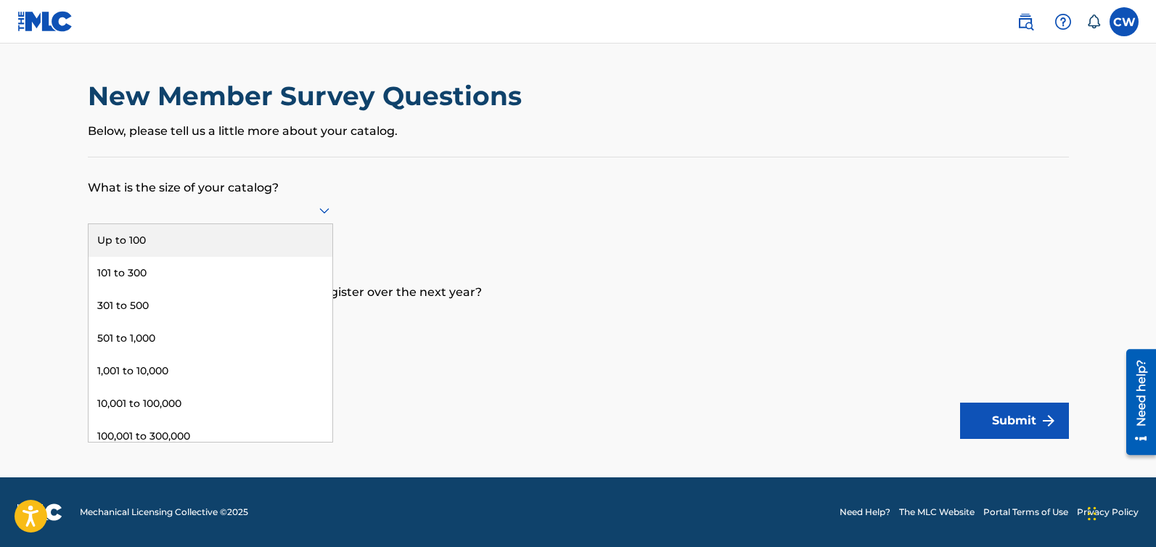
click at [163, 213] on div at bounding box center [210, 210] width 245 height 18
click at [142, 241] on div "Up to 100" at bounding box center [211, 240] width 244 height 33
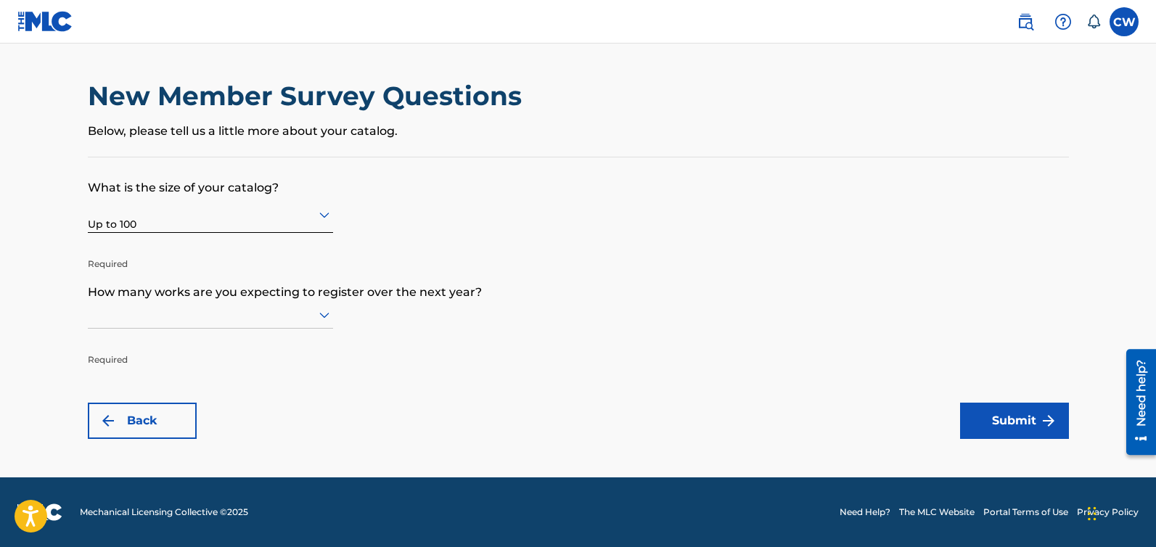
click at [284, 317] on div at bounding box center [210, 315] width 245 height 18
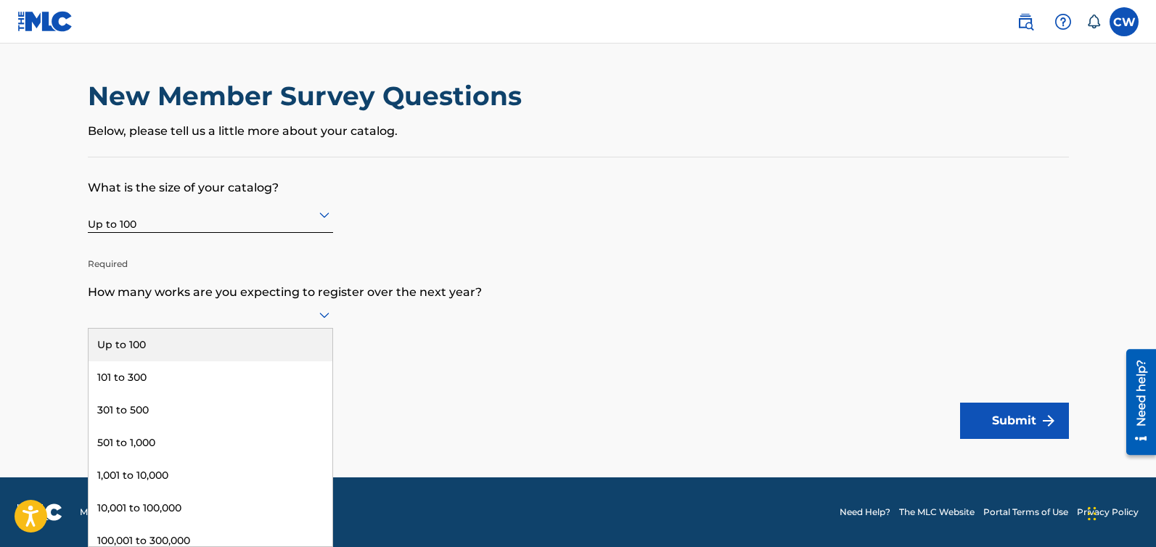
click at [239, 338] on div "Up to 100" at bounding box center [211, 345] width 244 height 33
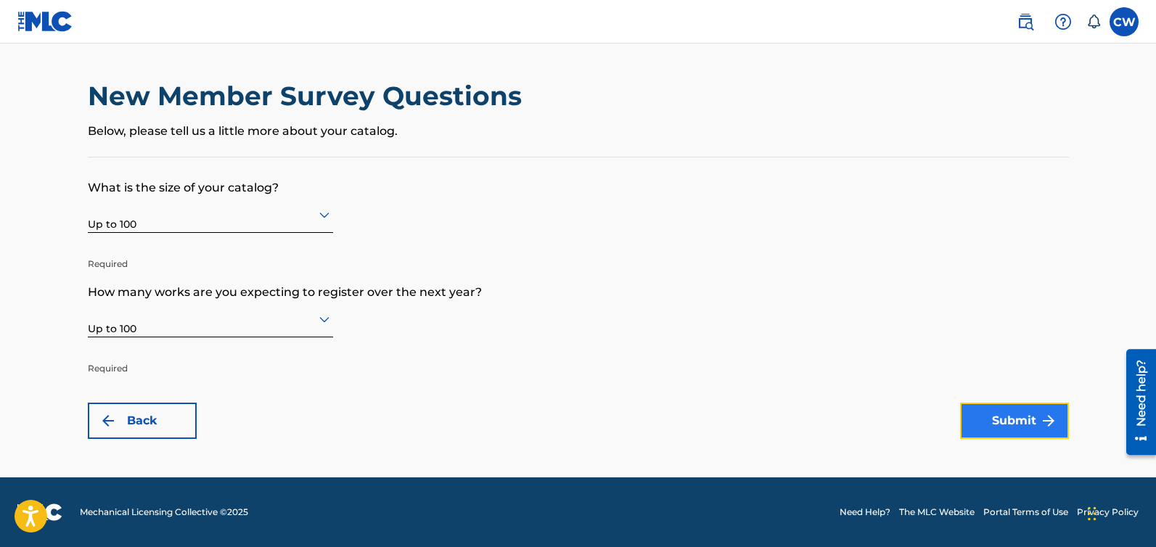
click at [1021, 417] on button "Submit" at bounding box center [1014, 421] width 109 height 36
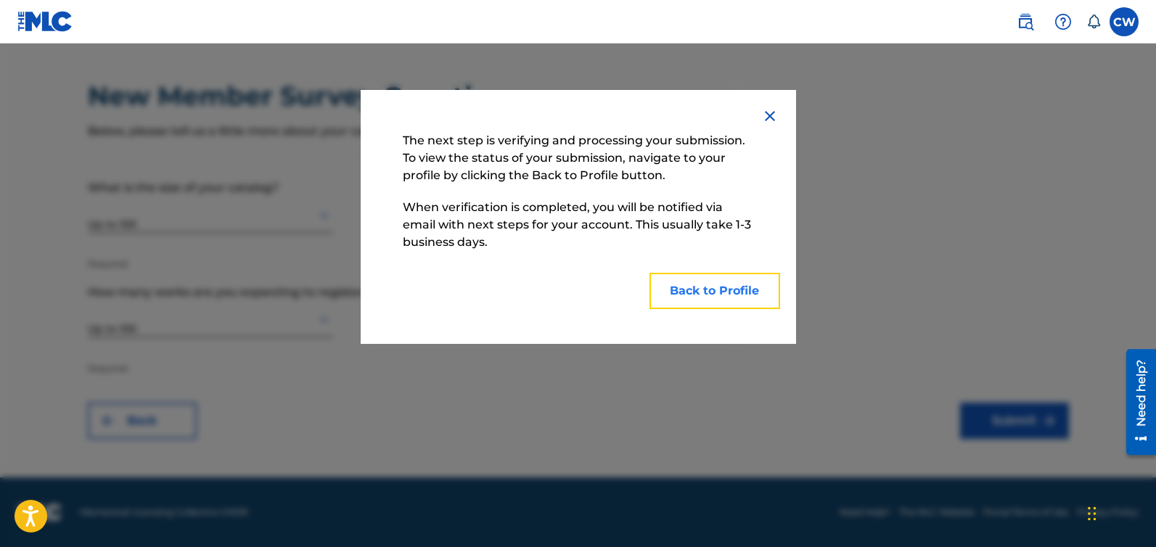
click at [710, 287] on button "Back to Profile" at bounding box center [715, 291] width 131 height 36
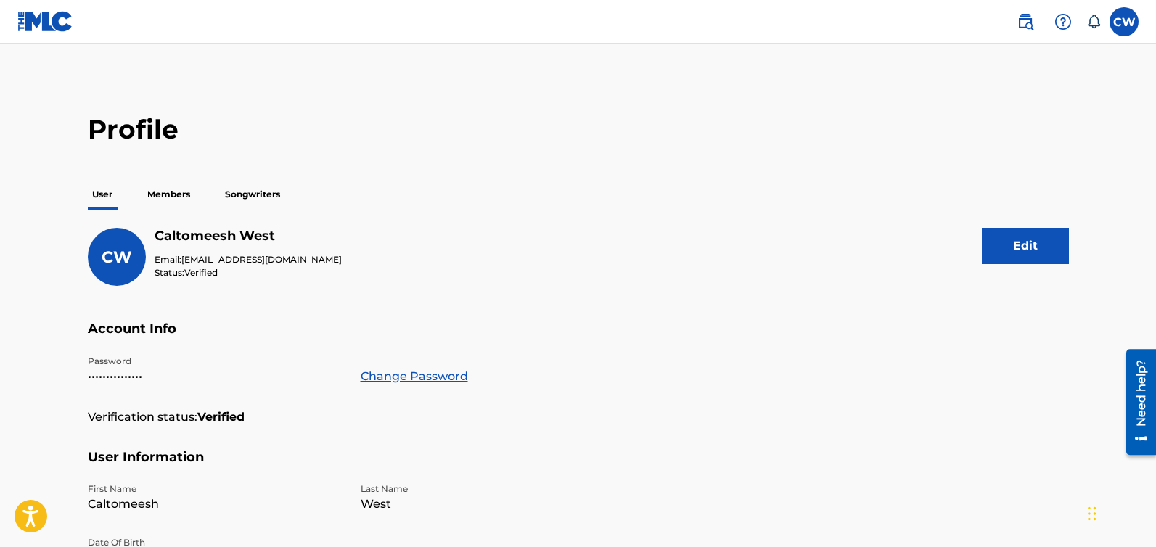
click at [190, 194] on p "Members" at bounding box center [169, 194] width 52 height 30
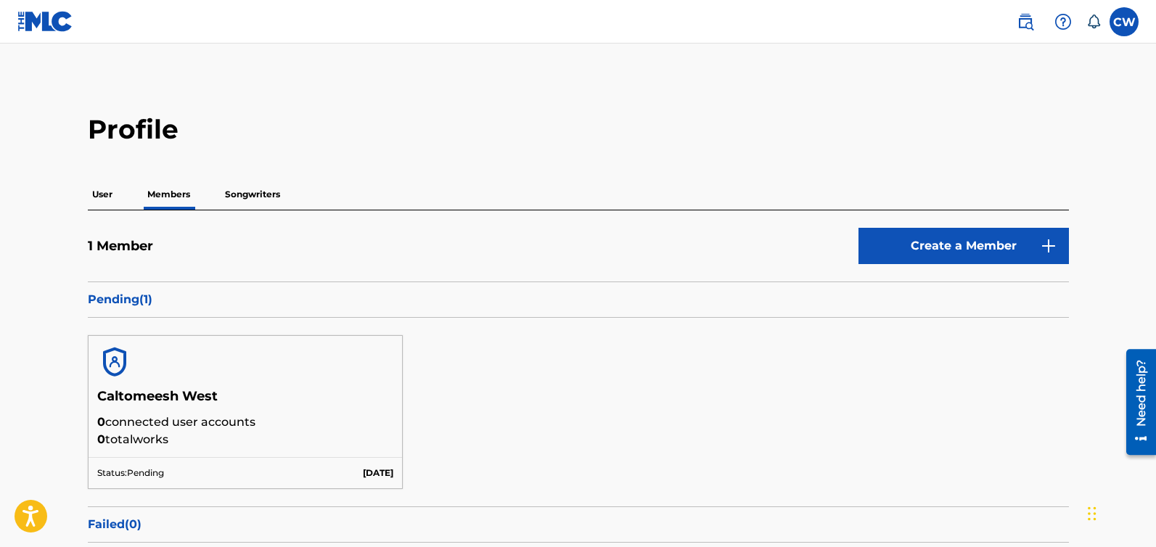
click at [247, 192] on p "Songwriters" at bounding box center [253, 194] width 64 height 30
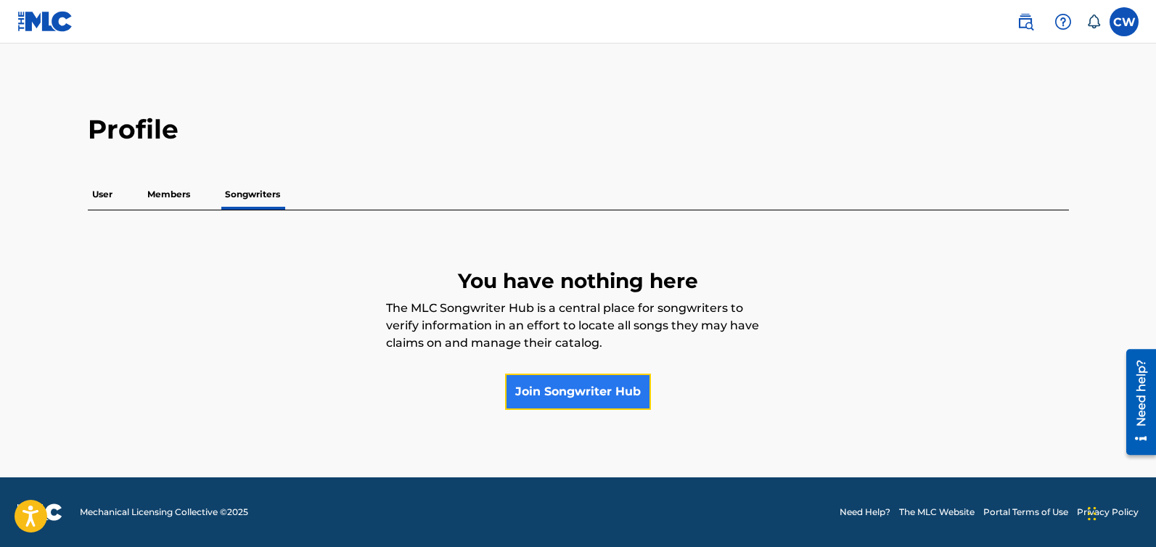
click at [574, 398] on link "Join Songwriter Hub" at bounding box center [578, 392] width 146 height 36
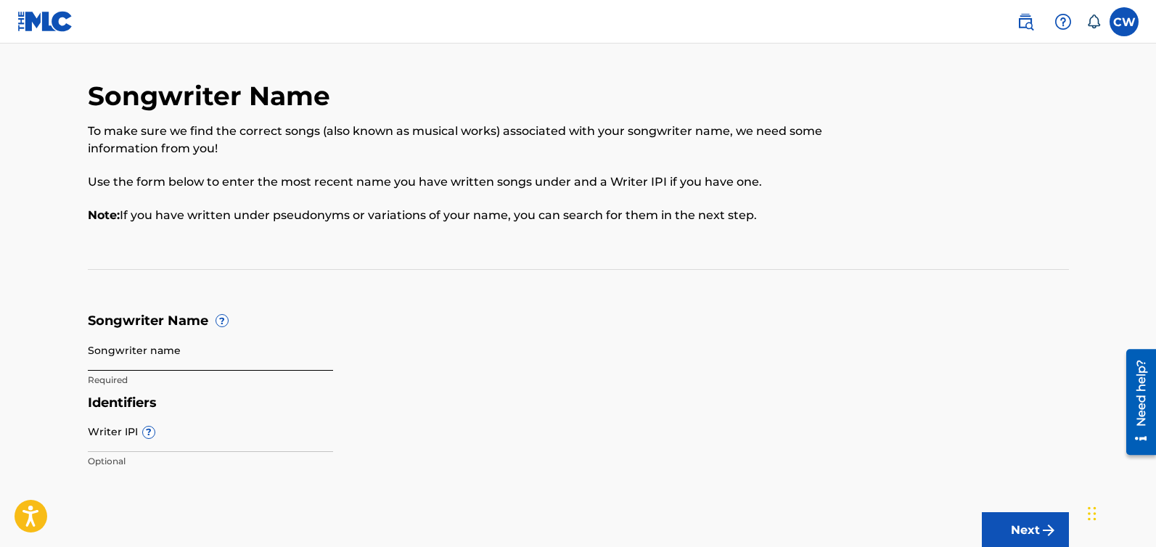
click at [177, 353] on input "Songwriter name" at bounding box center [210, 349] width 245 height 41
type input "[PERSON_NAME]"
click at [1027, 529] on button "Next" at bounding box center [1025, 530] width 87 height 36
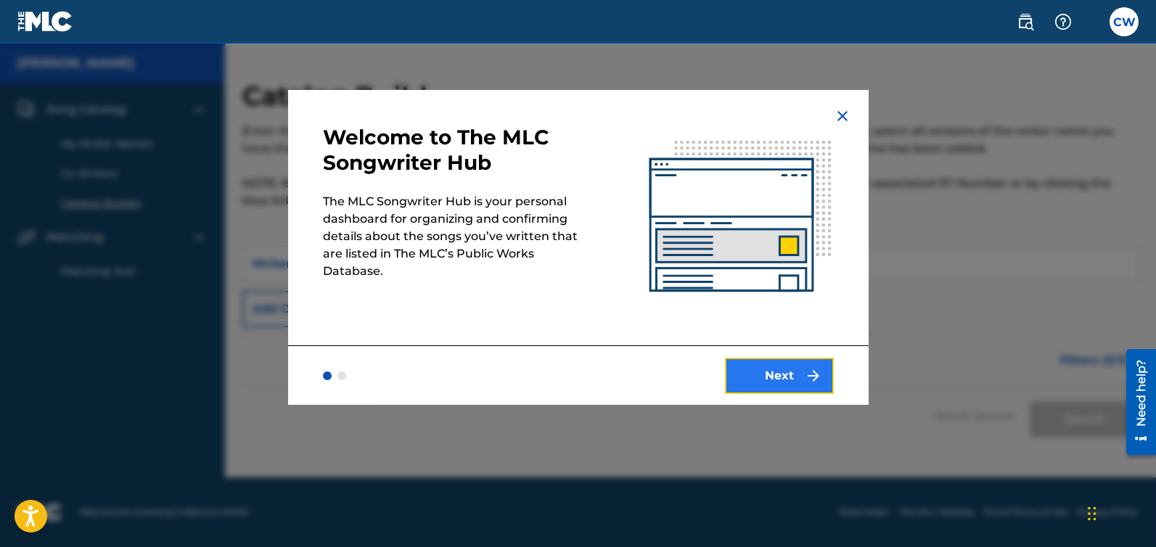
click at [782, 377] on button "Next" at bounding box center [779, 376] width 109 height 36
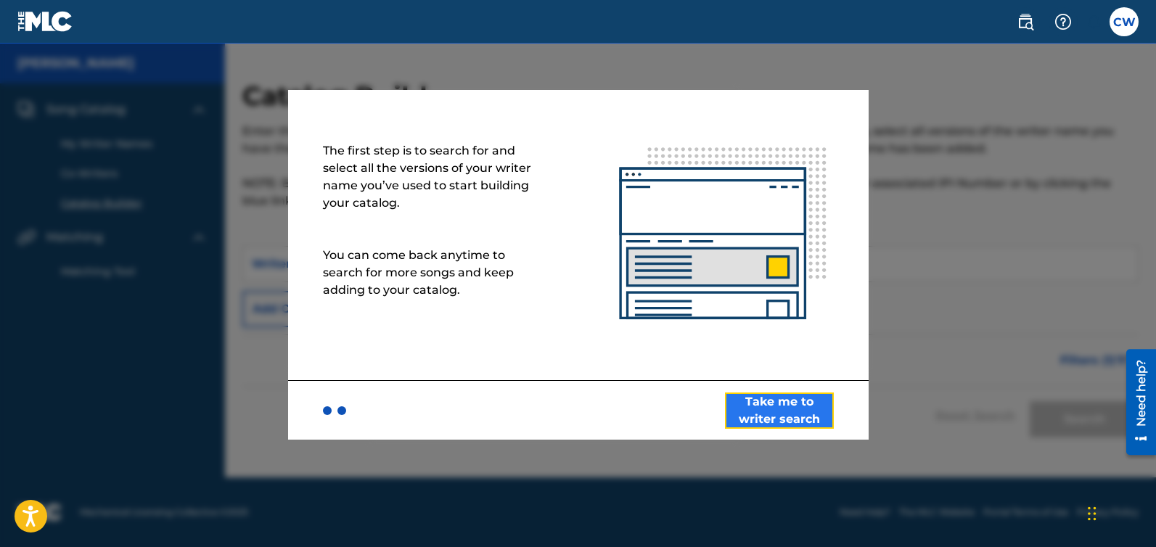
click at [777, 411] on button "Take me to writer search" at bounding box center [779, 411] width 109 height 36
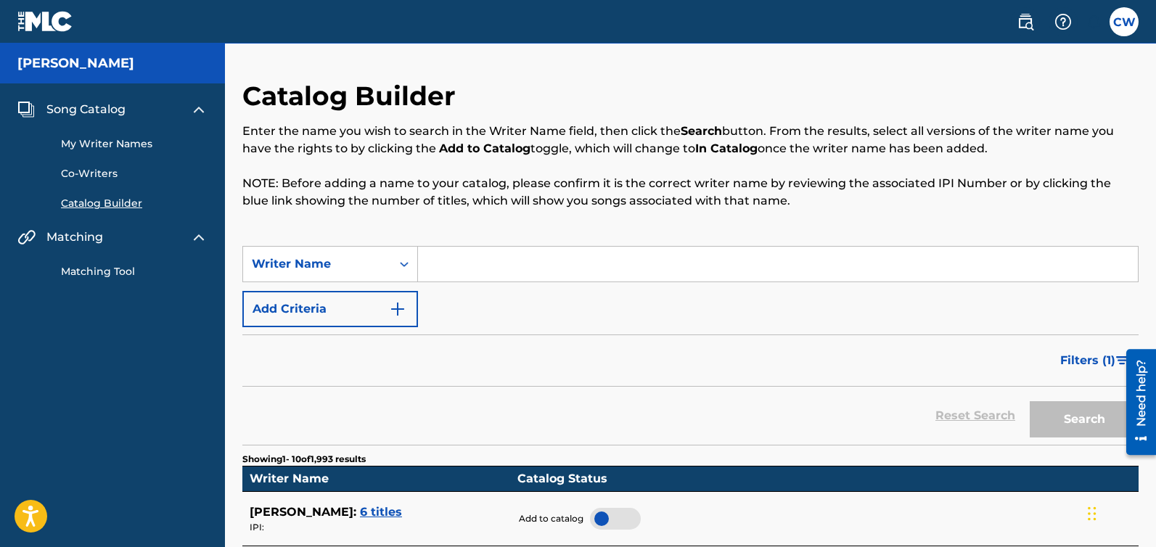
click at [465, 251] on input "Search Form" at bounding box center [778, 264] width 720 height 35
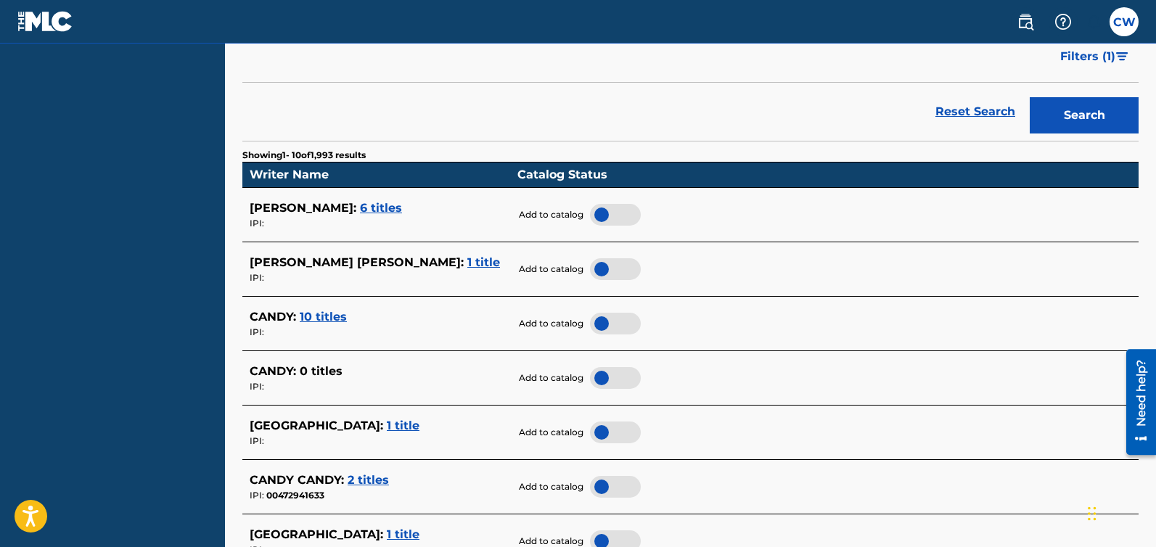
scroll to position [224, 0]
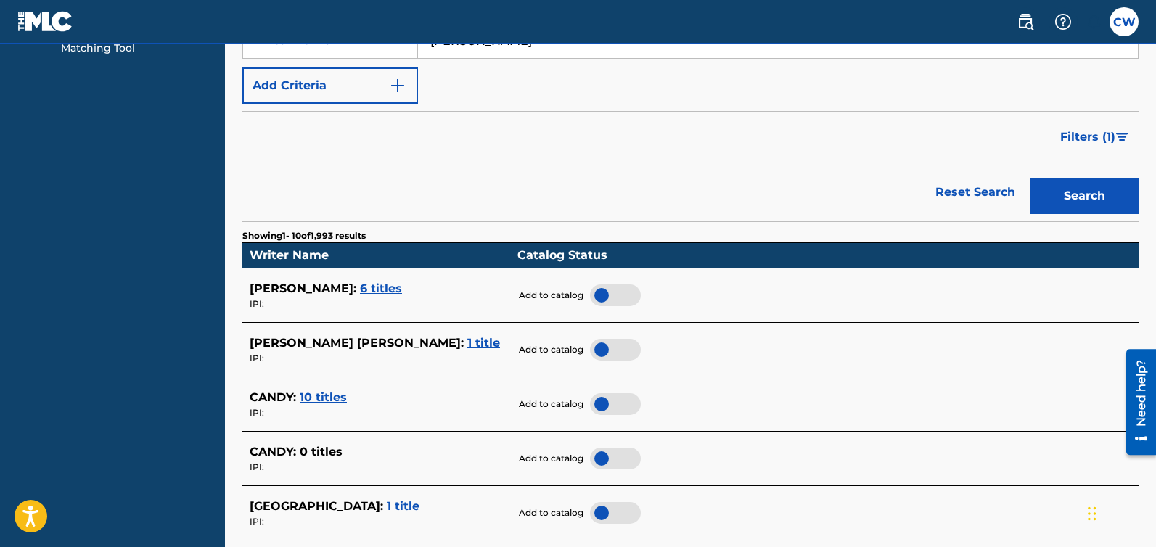
type input "[PERSON_NAME]"
click at [360, 287] on span "6 titles" at bounding box center [381, 289] width 42 height 14
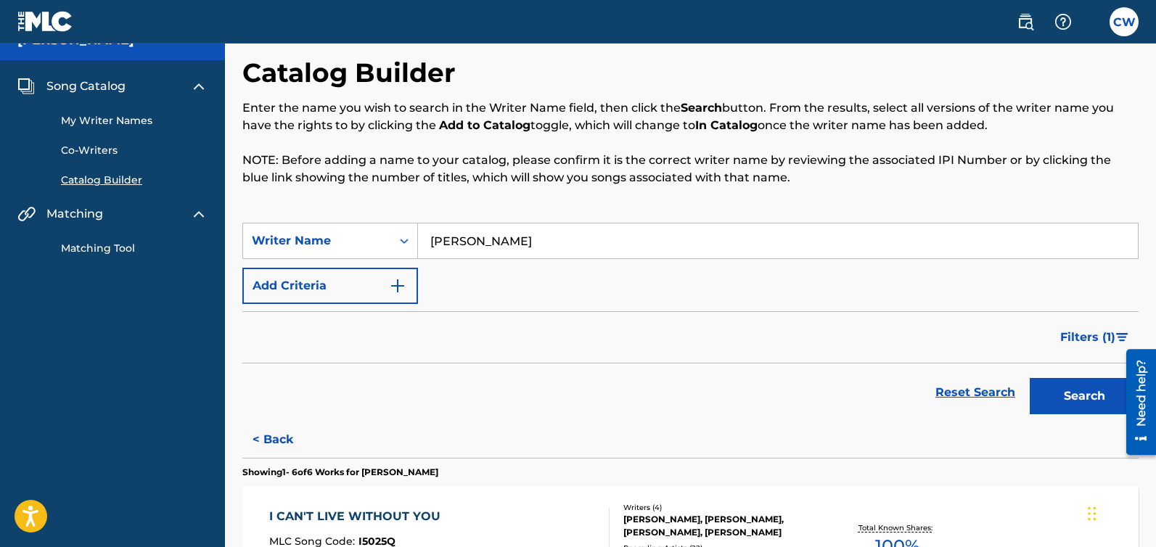
scroll to position [0, 0]
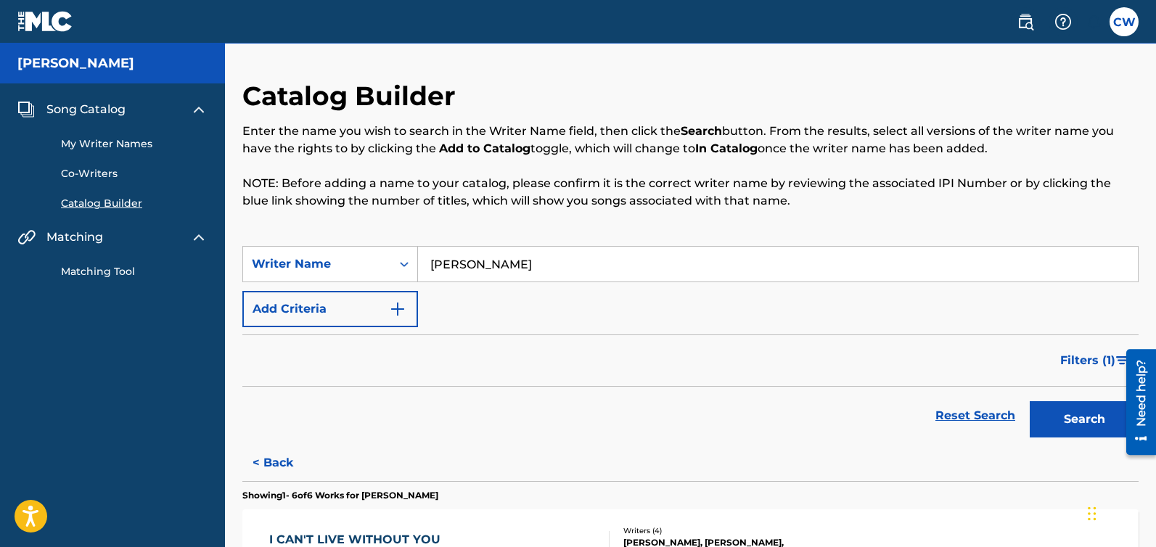
click at [105, 269] on link "Matching Tool" at bounding box center [134, 271] width 147 height 15
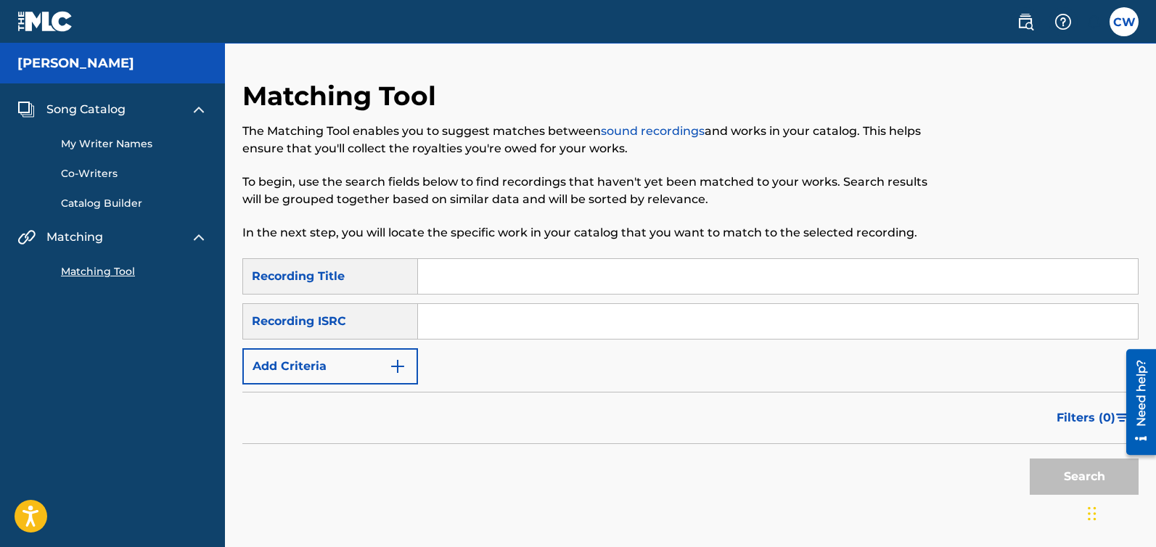
click at [107, 202] on link "Catalog Builder" at bounding box center [134, 203] width 147 height 15
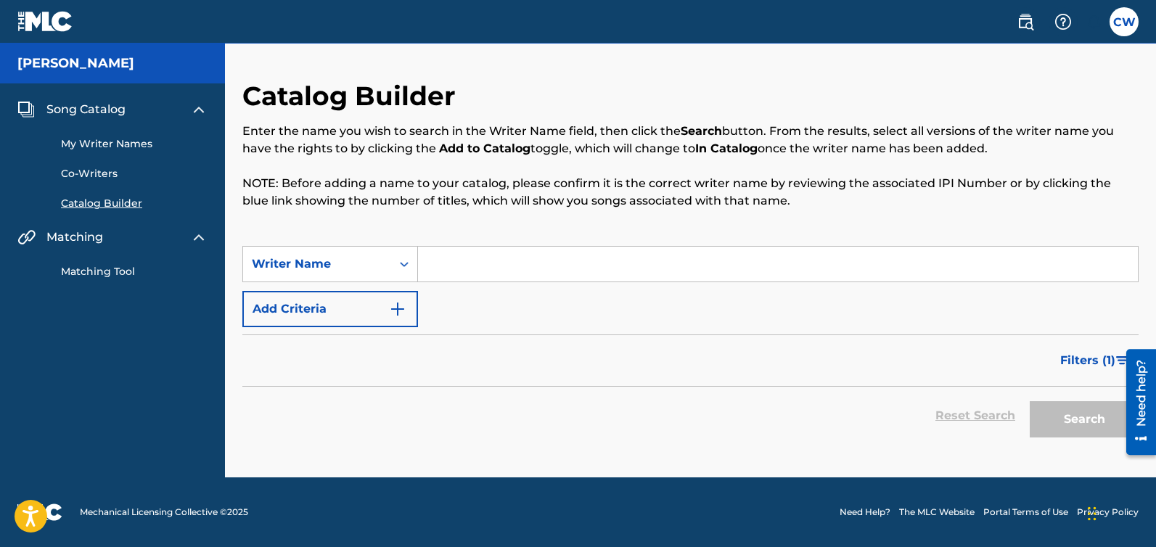
click at [96, 173] on link "Co-Writers" at bounding box center [134, 173] width 147 height 15
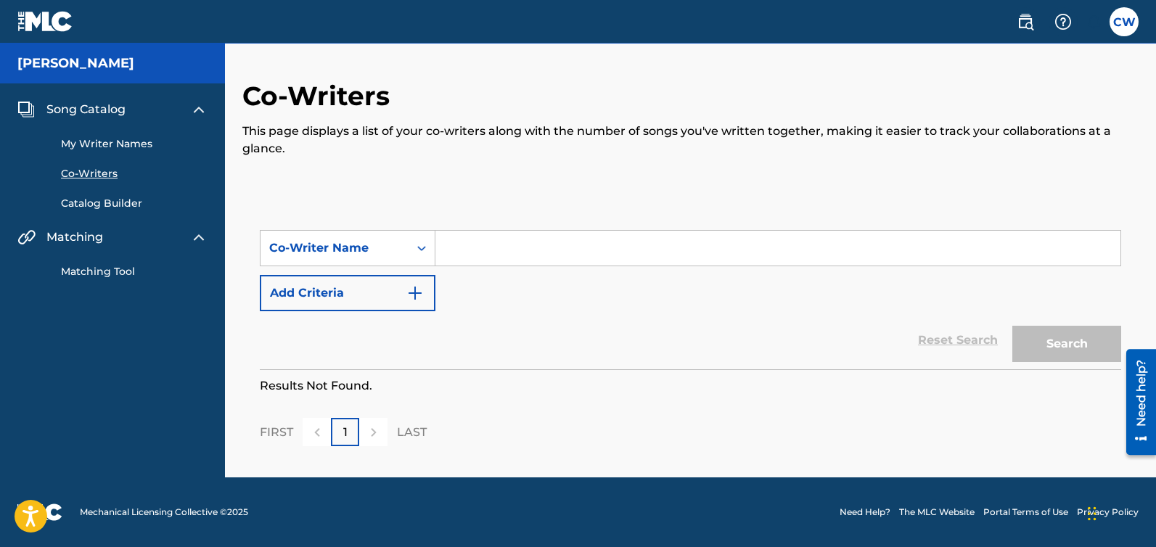
click at [103, 147] on link "My Writer Names" at bounding box center [134, 143] width 147 height 15
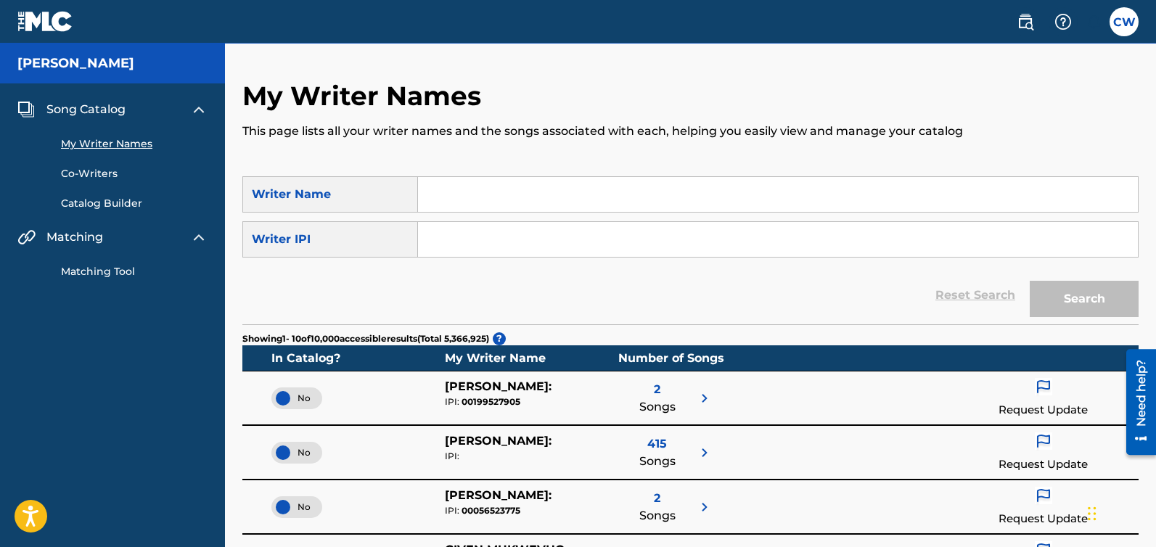
click at [71, 173] on link "Co-Writers" at bounding box center [134, 173] width 147 height 15
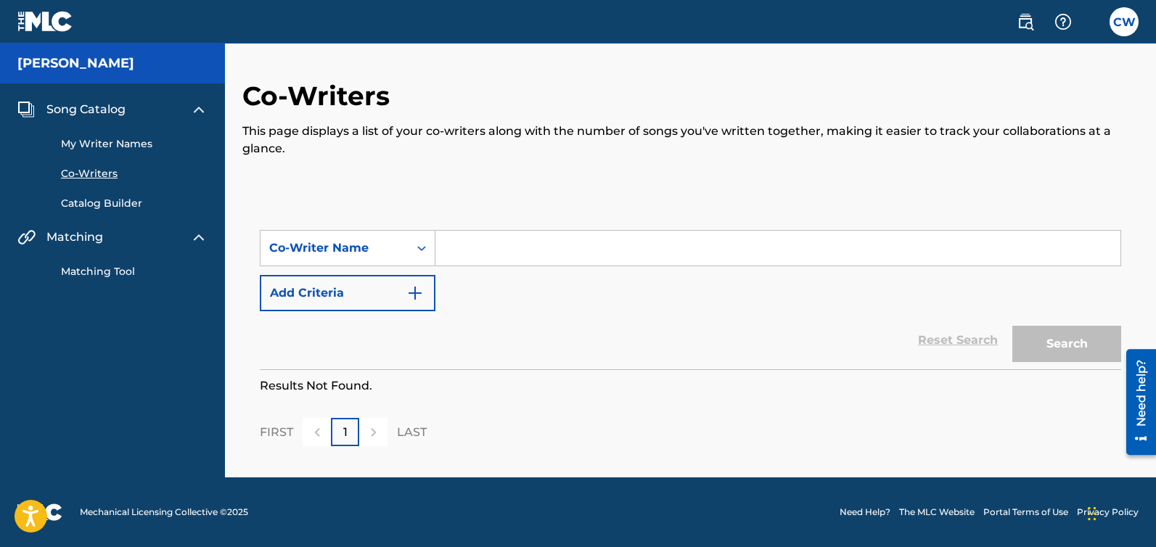
click at [107, 204] on link "Catalog Builder" at bounding box center [134, 203] width 147 height 15
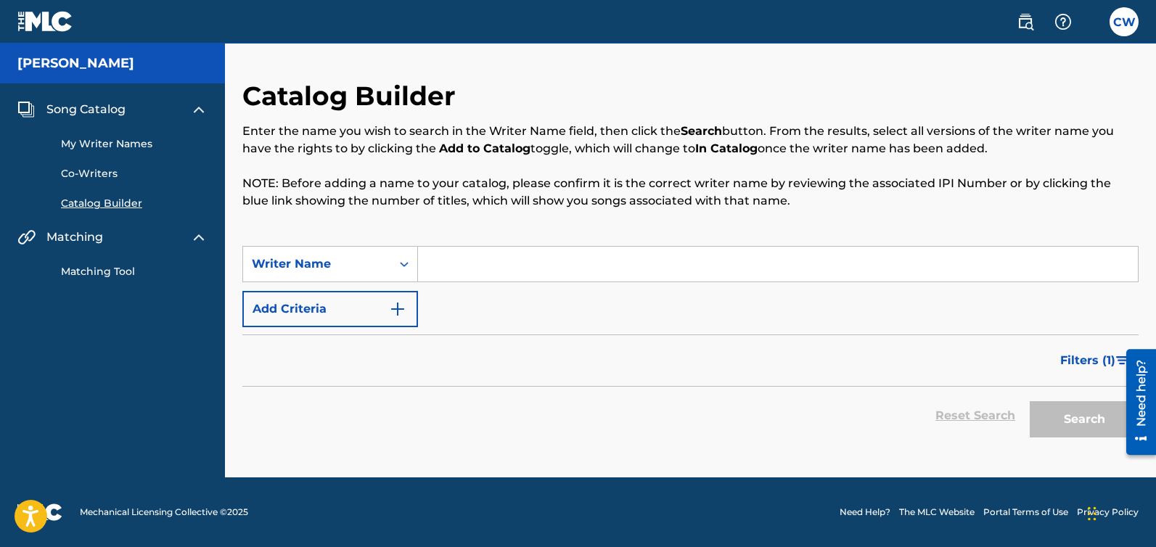
click at [86, 270] on link "Matching Tool" at bounding box center [134, 271] width 147 height 15
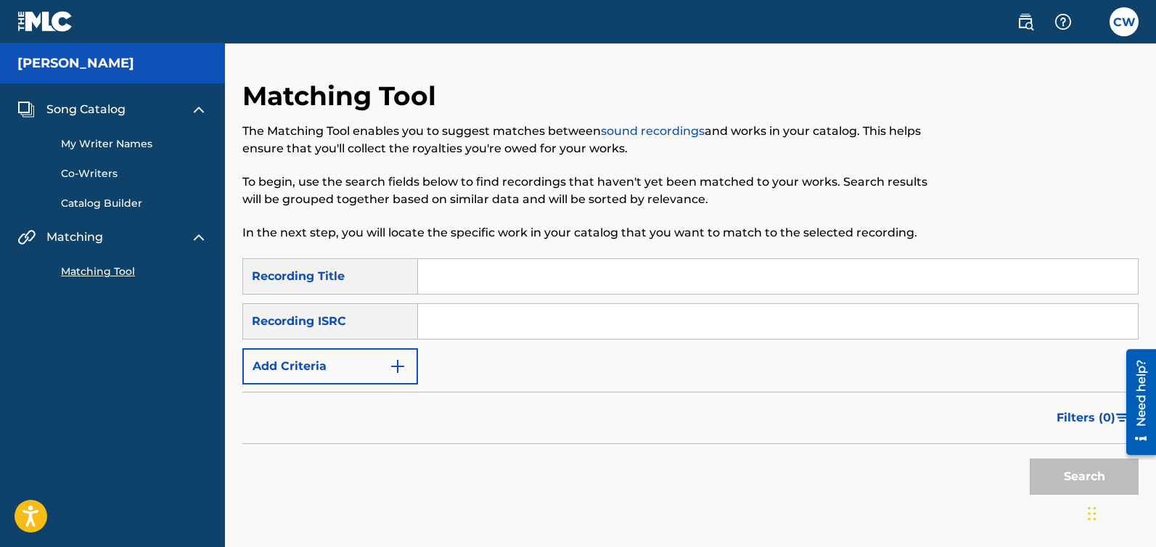
click at [121, 199] on link "Catalog Builder" at bounding box center [134, 203] width 147 height 15
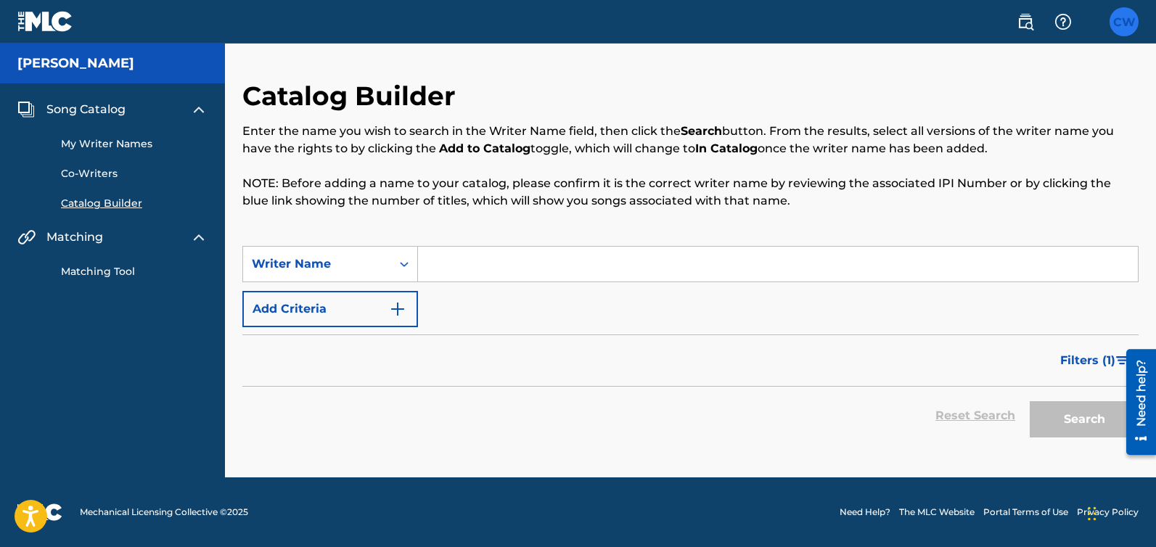
click at [1136, 15] on label at bounding box center [1124, 21] width 29 height 29
click at [1124, 22] on input "[PERSON_NAME] [EMAIL_ADDRESS][DOMAIN_NAME] Notification Preferences Profile Log…" at bounding box center [1124, 22] width 0 height 0
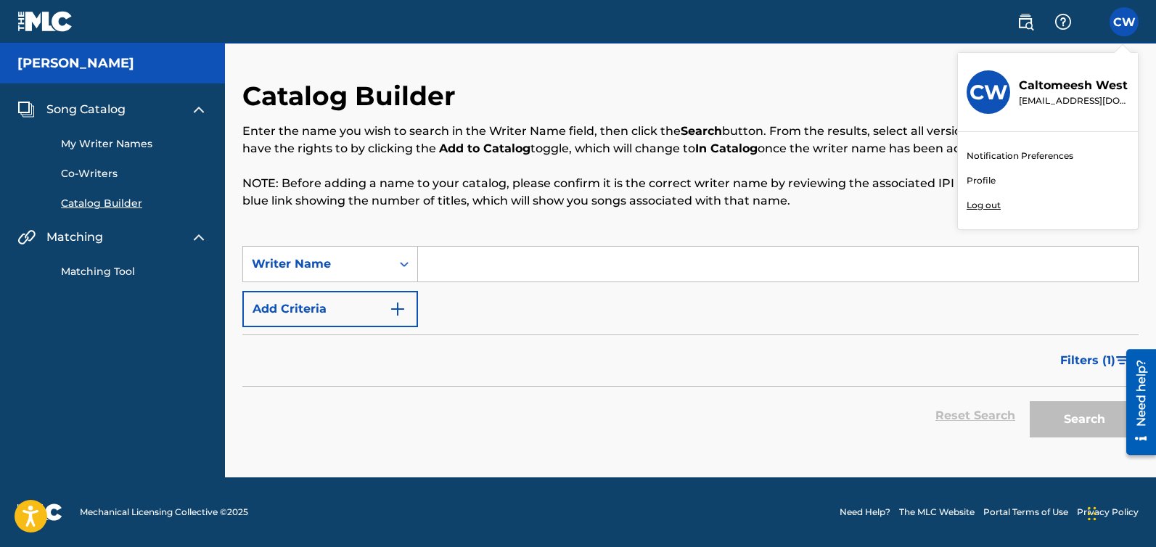
click at [982, 179] on link "Profile" at bounding box center [981, 180] width 29 height 13
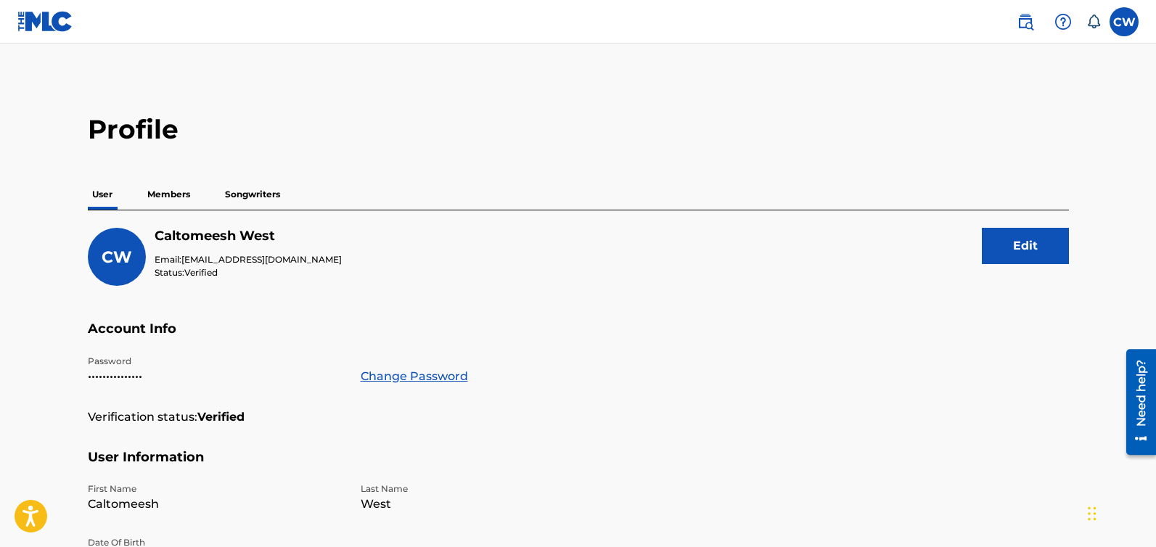
click at [205, 231] on h5 "Caltomeesh West" at bounding box center [248, 236] width 187 height 17
click at [281, 238] on h5 "Caltomeesh West" at bounding box center [248, 236] width 187 height 17
click at [260, 197] on p "Songwriters" at bounding box center [253, 194] width 64 height 30
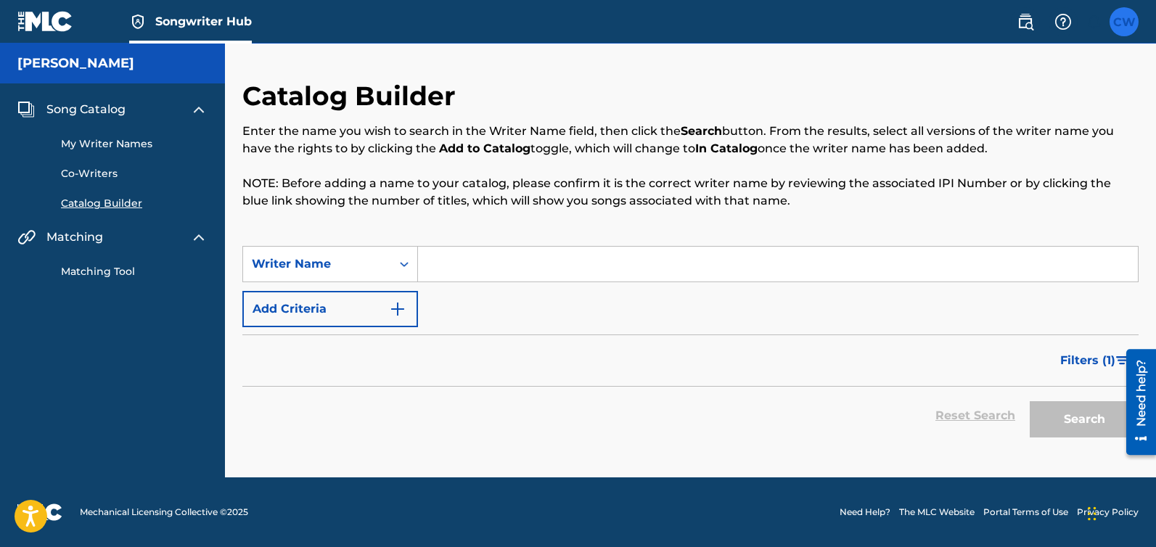
click at [1133, 31] on label at bounding box center [1124, 21] width 29 height 29
click at [1124, 22] on input "[PERSON_NAME] [EMAIL_ADDRESS][DOMAIN_NAME] Notification Preferences Profile Log…" at bounding box center [1124, 22] width 0 height 0
click at [102, 147] on link "My Writer Names" at bounding box center [134, 143] width 147 height 15
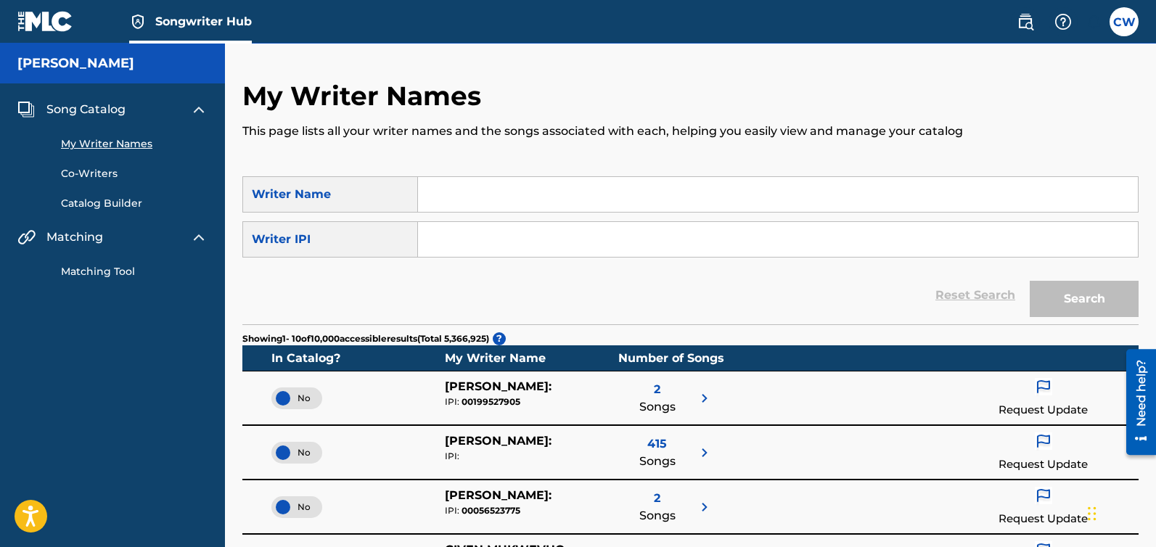
click at [81, 62] on h5 "[PERSON_NAME]" at bounding box center [75, 63] width 117 height 17
click at [202, 17] on span "Songwriter Hub" at bounding box center [203, 21] width 97 height 17
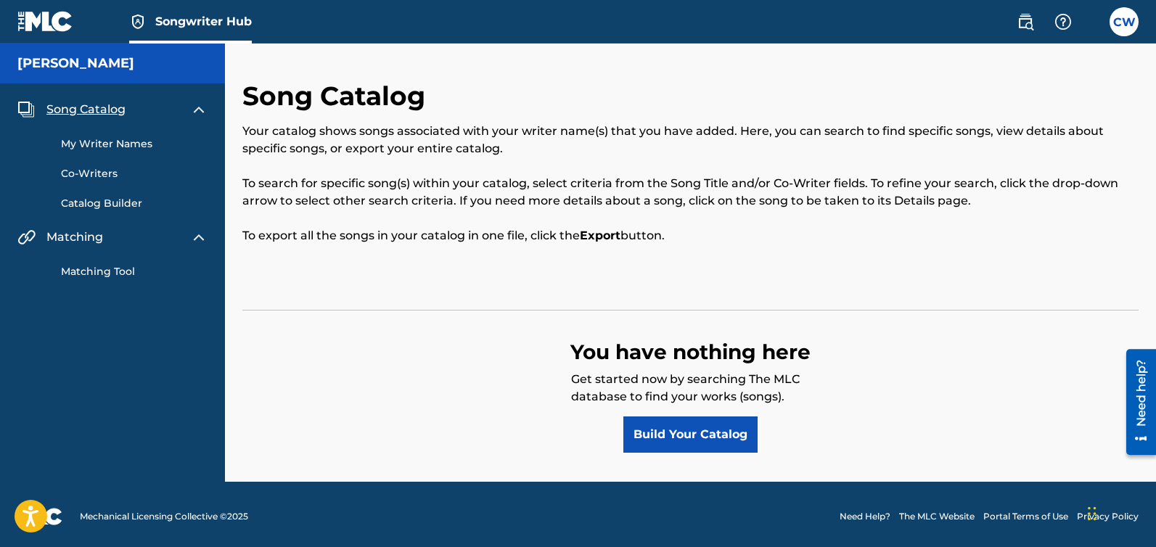
click at [92, 146] on link "My Writer Names" at bounding box center [134, 143] width 147 height 15
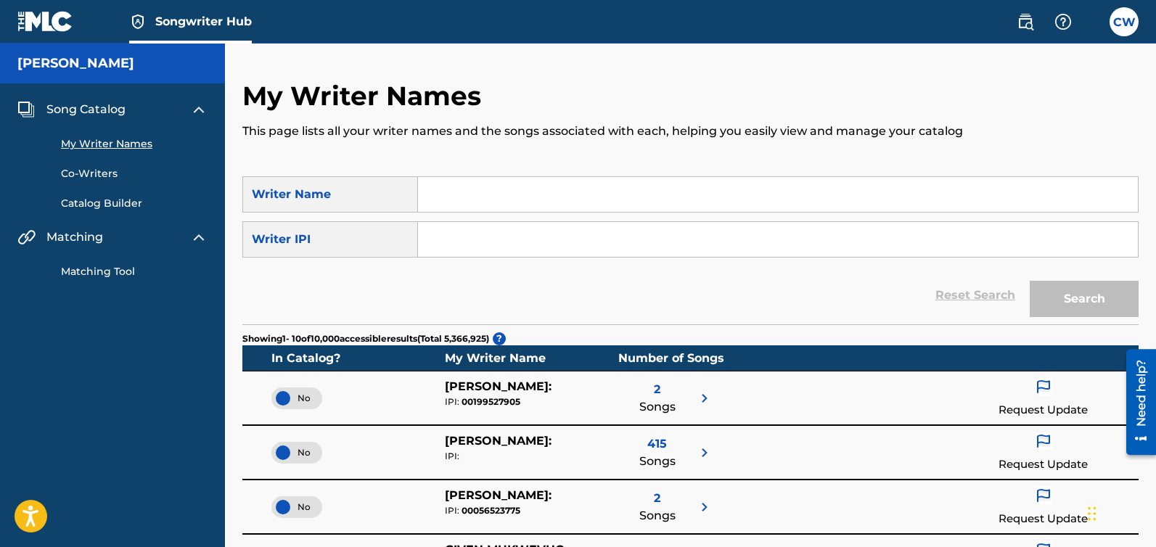
click at [160, 25] on span "Songwriter Hub" at bounding box center [203, 21] width 97 height 17
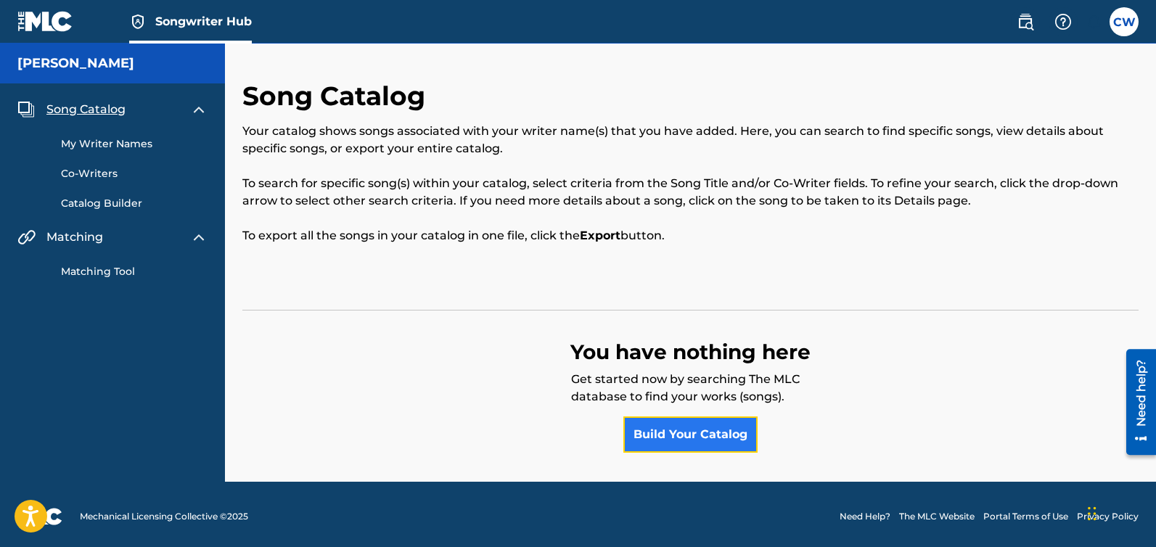
click at [678, 441] on link "Build Your Catalog" at bounding box center [690, 435] width 134 height 36
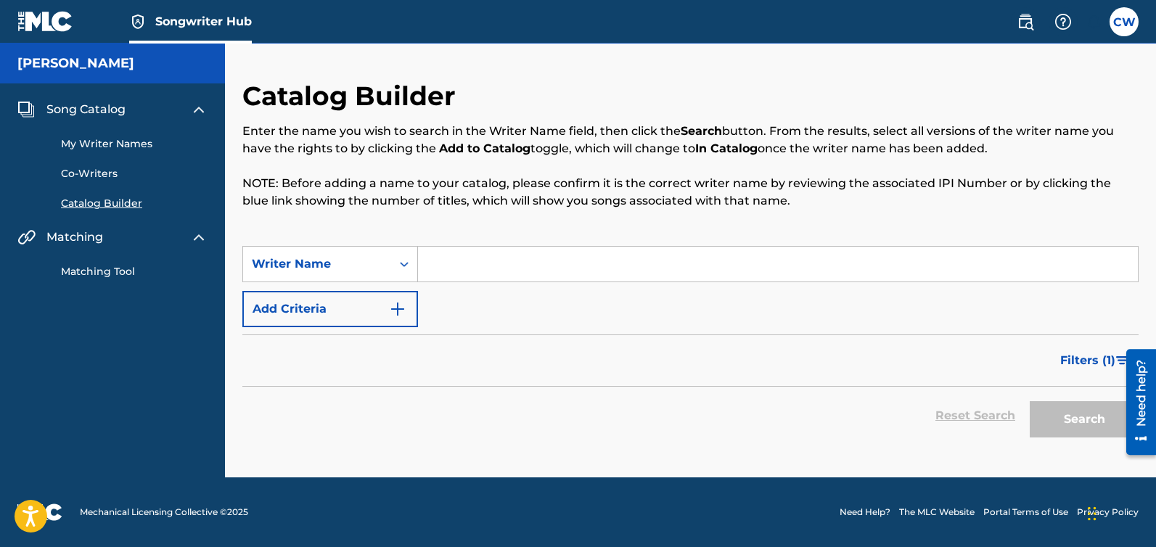
click at [476, 264] on input "Search Form" at bounding box center [778, 264] width 720 height 35
paste input "Caltomeesh"
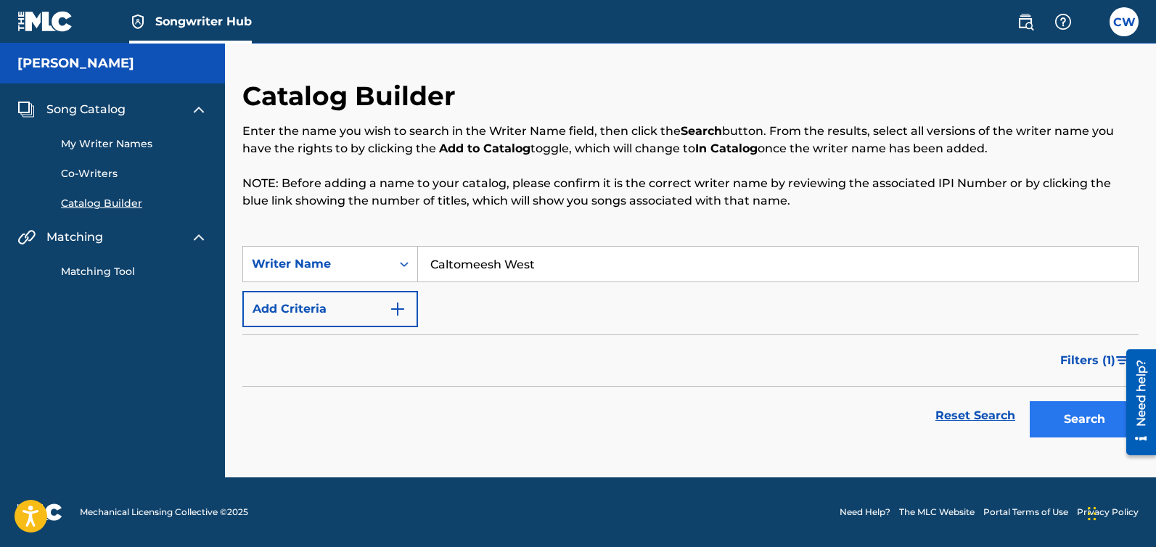
type input "Caltomeesh West"
click at [1089, 425] on button "Search" at bounding box center [1084, 419] width 109 height 36
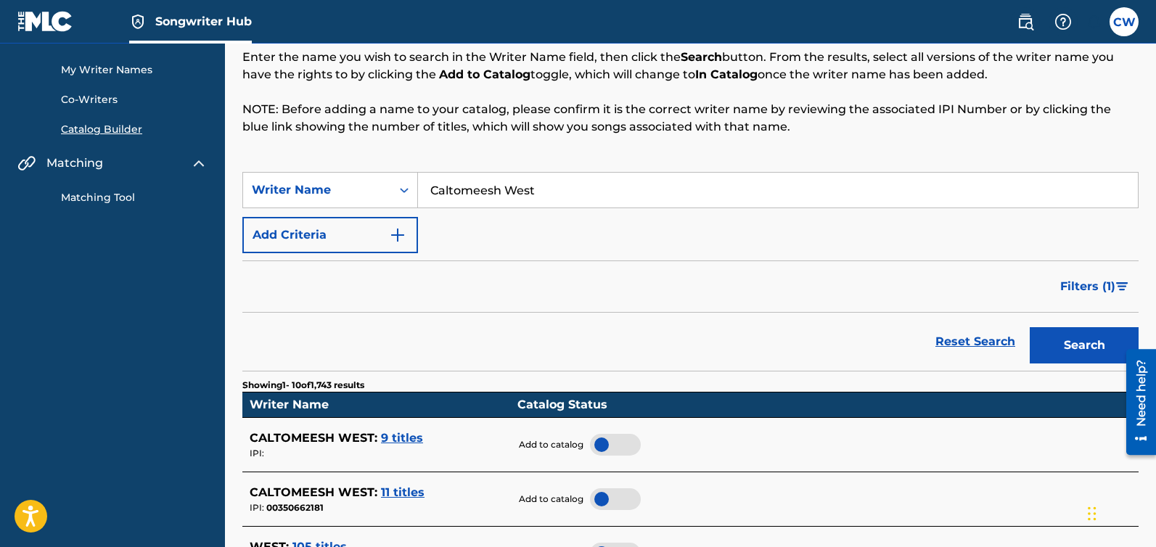
scroll to position [197, 0]
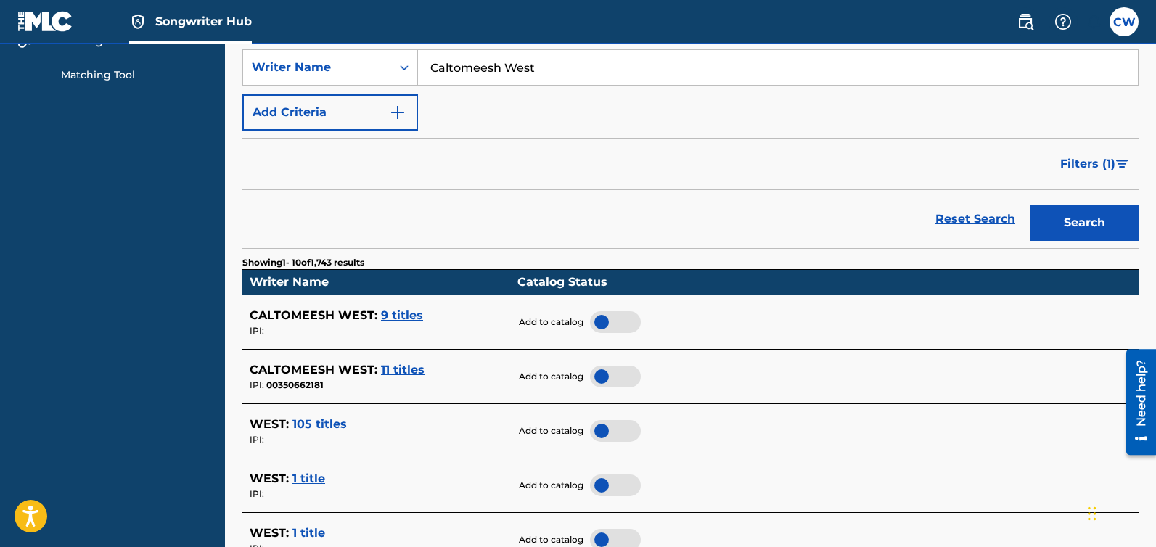
click at [406, 374] on span "11 titles" at bounding box center [403, 370] width 44 height 14
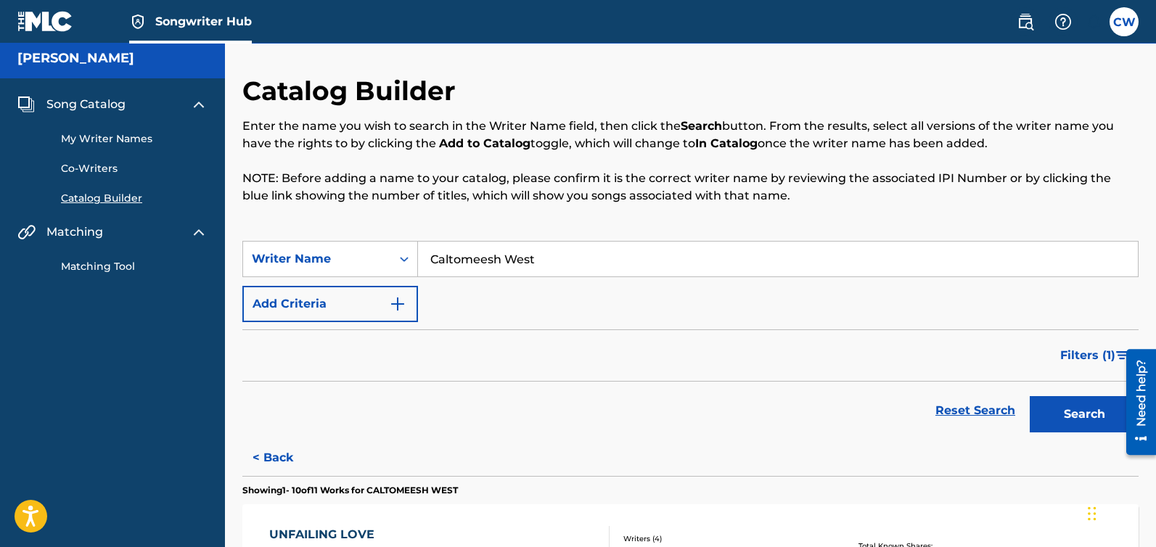
scroll to position [0, 0]
